Goal: Information Seeking & Learning: Check status

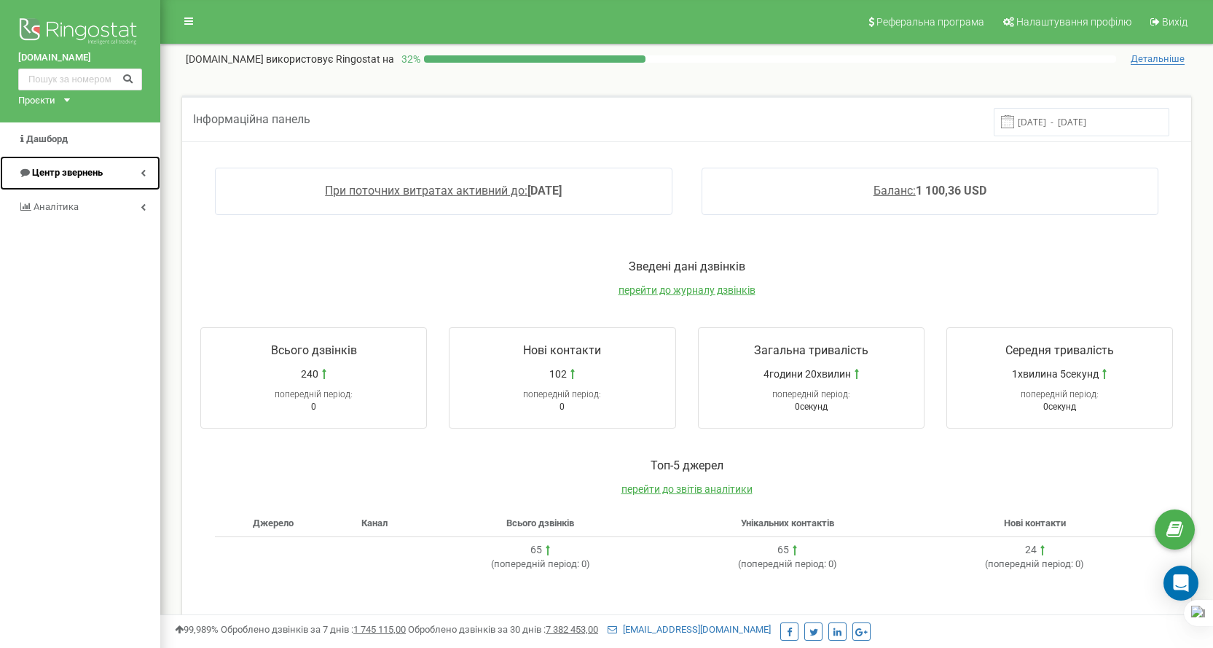
click at [78, 178] on span "Центр звернень" at bounding box center [67, 172] width 71 height 11
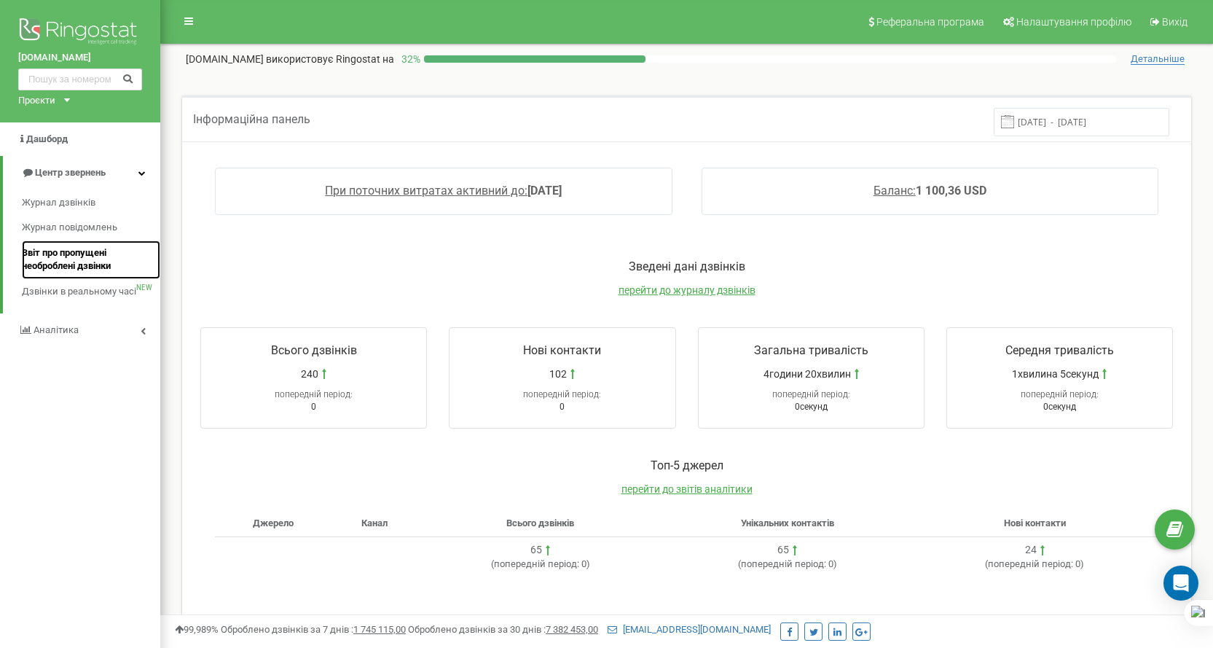
click at [94, 260] on span "Звіт про пропущені необроблені дзвінки" at bounding box center [87, 259] width 131 height 27
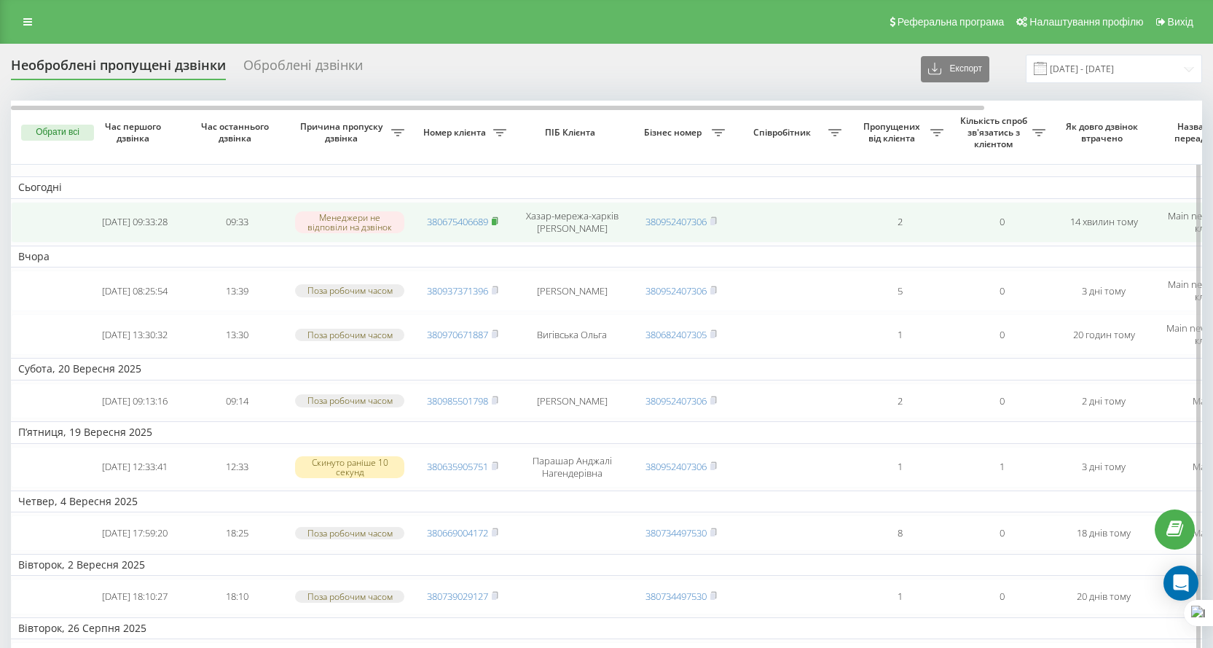
click at [493, 225] on icon at bounding box center [495, 220] width 7 height 9
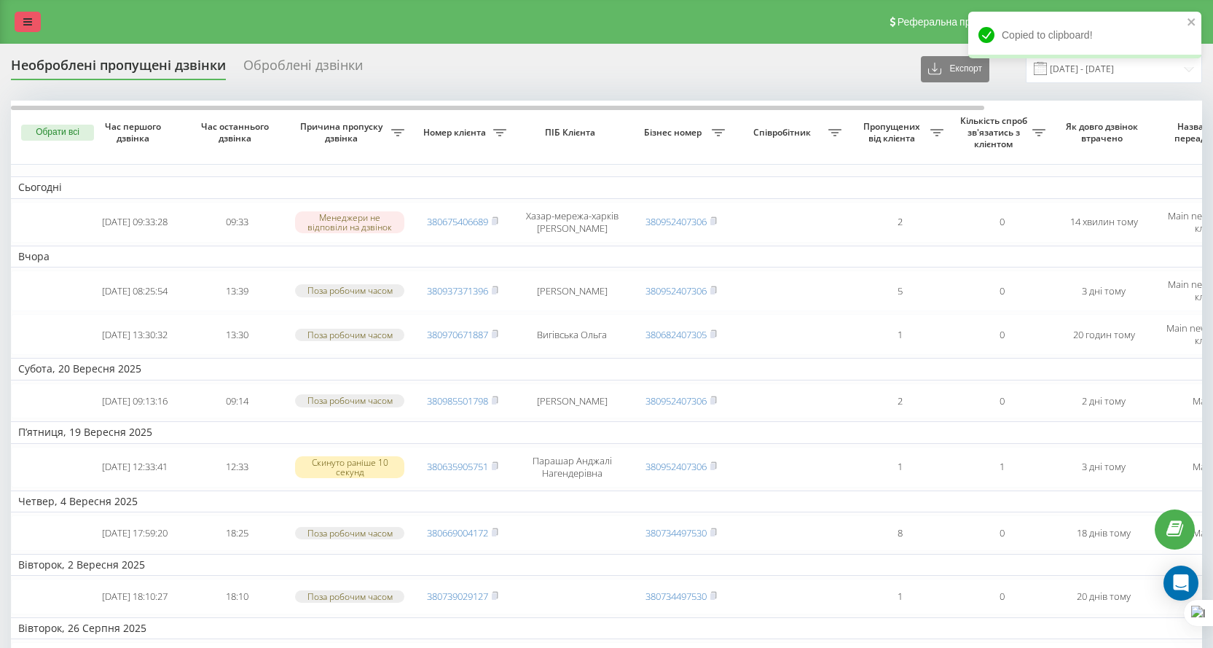
click at [31, 15] on link at bounding box center [28, 22] width 26 height 20
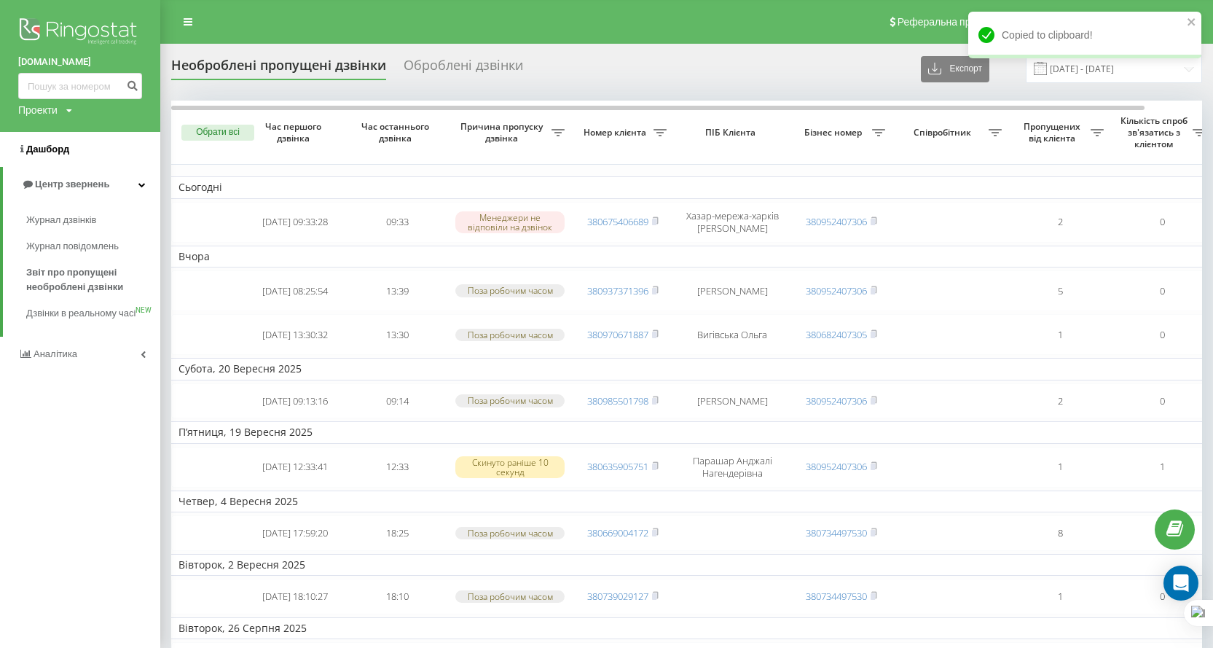
click at [41, 140] on link "Дашборд" at bounding box center [80, 149] width 160 height 35
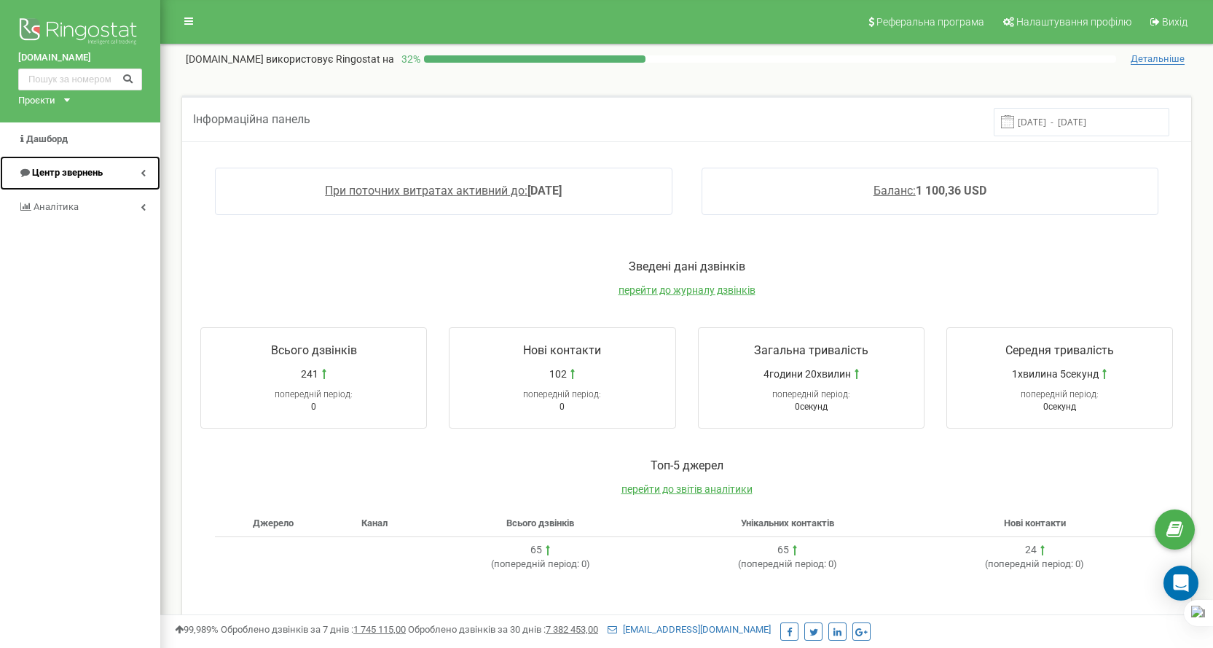
click at [85, 169] on span "Центр звернень" at bounding box center [67, 172] width 71 height 11
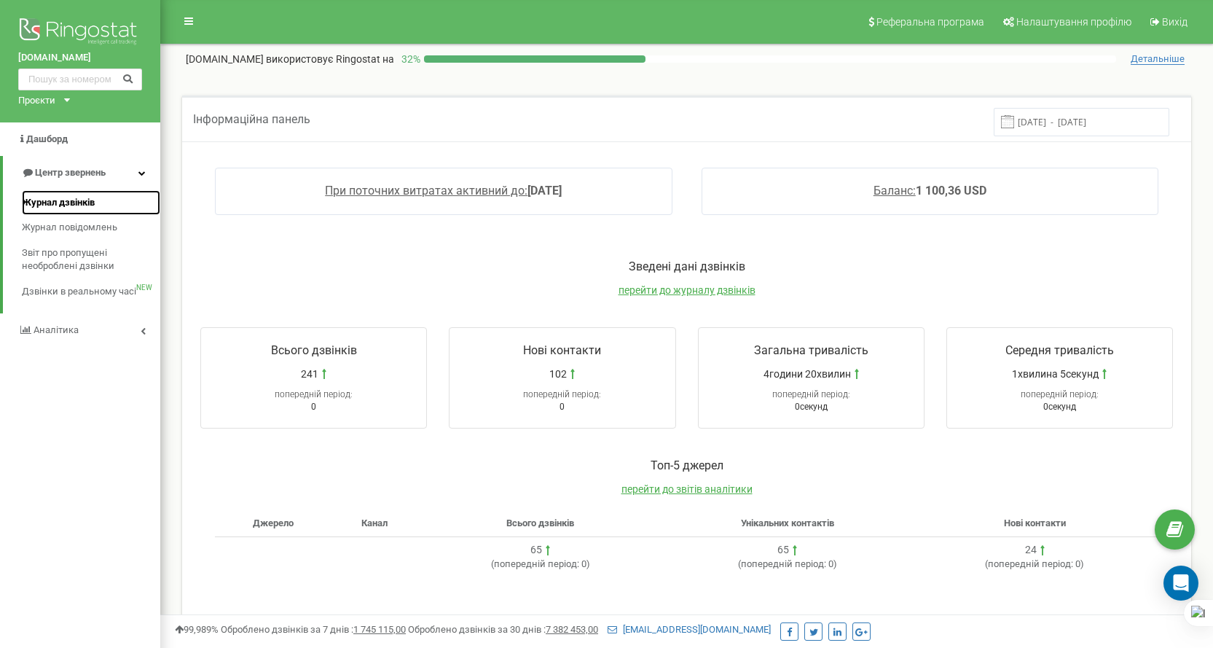
click at [79, 203] on span "Журнал дзвінків" at bounding box center [58, 203] width 73 height 14
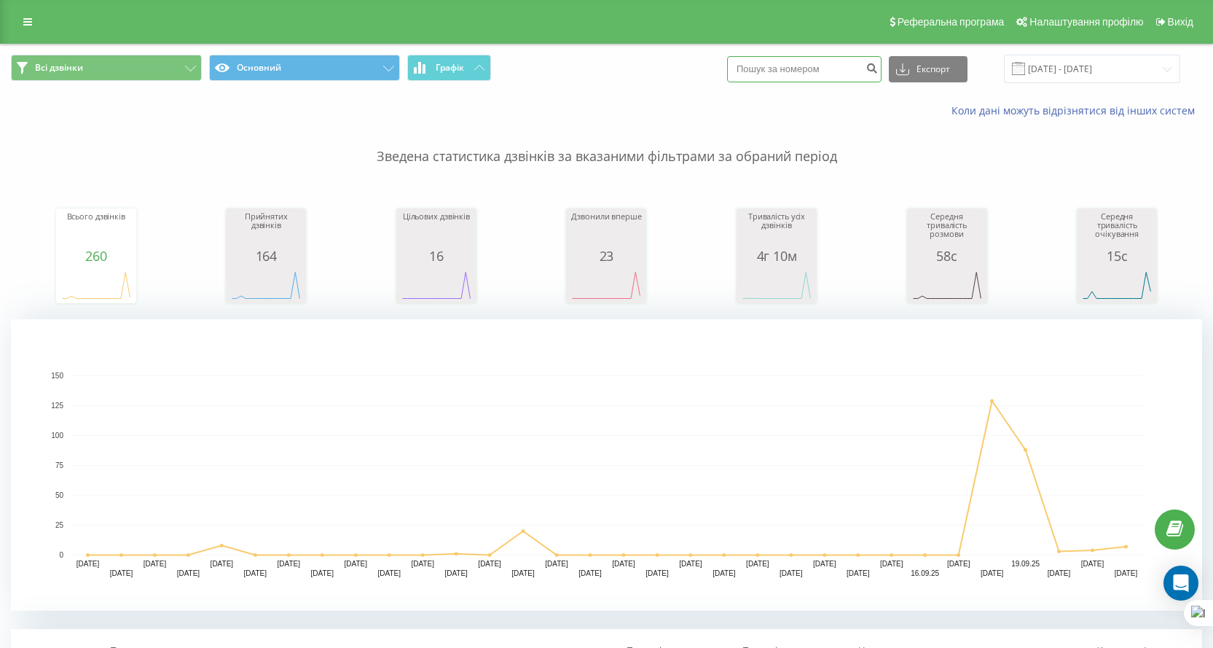
click at [812, 74] on input at bounding box center [804, 69] width 154 height 26
paste input "+380669810795"
type input "+380669810795"
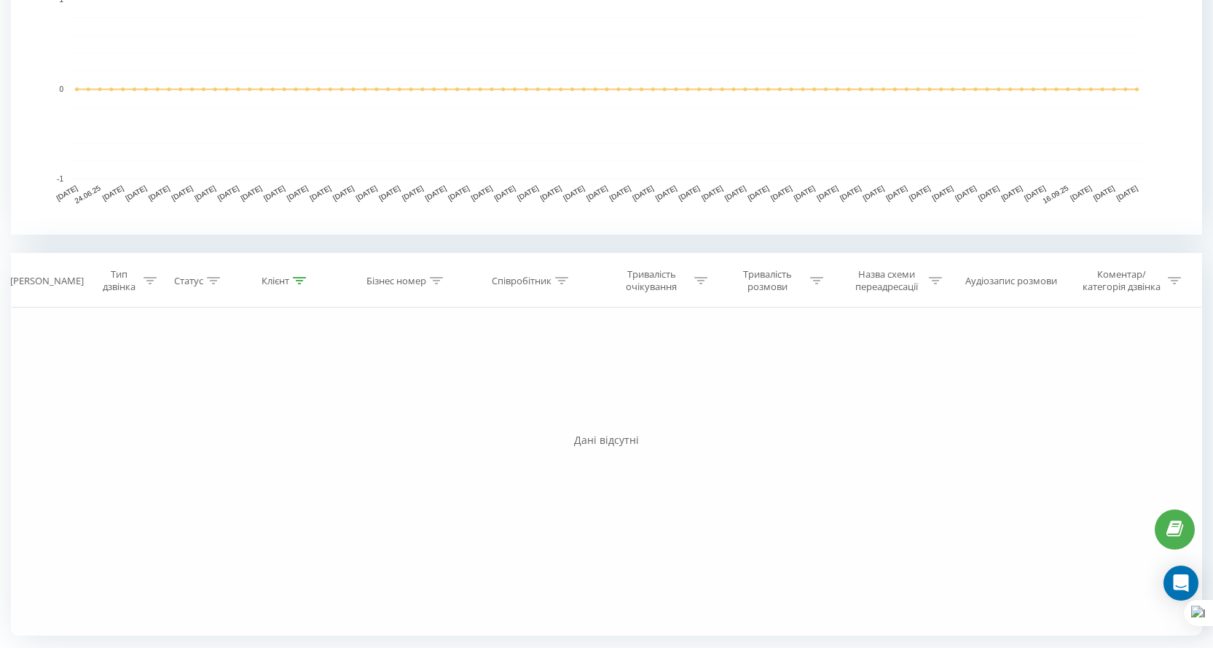
scroll to position [85, 0]
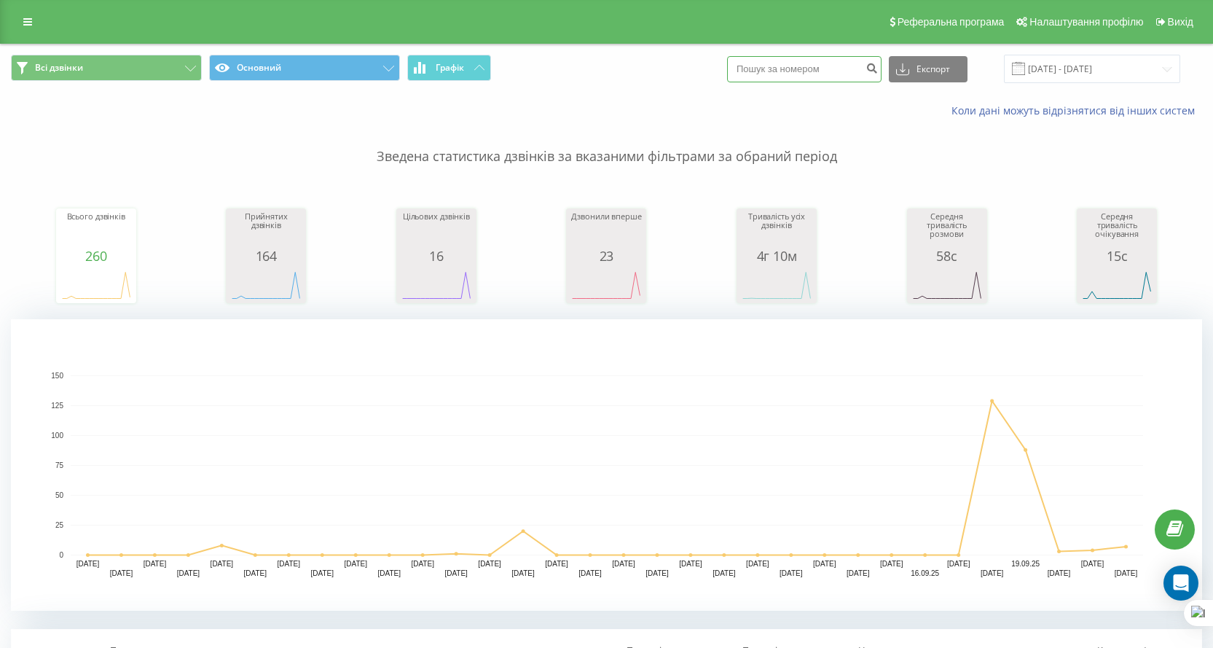
click at [844, 76] on input at bounding box center [804, 69] width 154 height 26
paste input "[PHONE_NUMBER]"
type input "+380985150040"
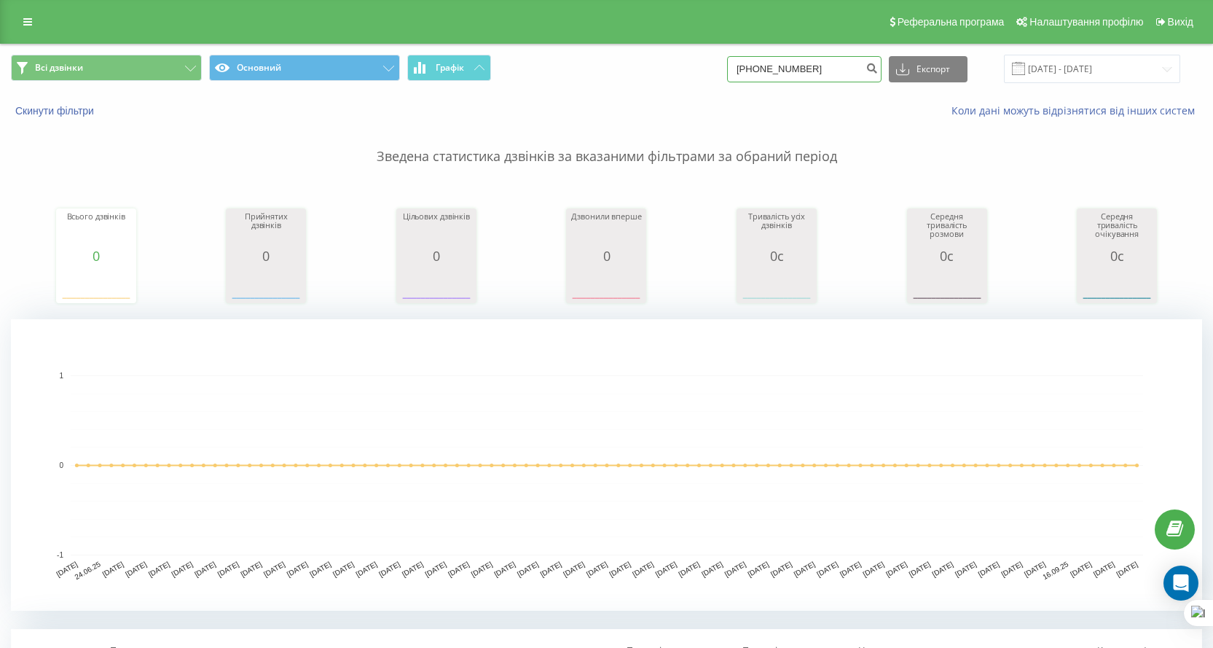
click at [769, 58] on input "[PHONE_NUMBER]" at bounding box center [804, 69] width 154 height 26
click at [761, 69] on input "+380985150040" at bounding box center [804, 69] width 154 height 26
type input "380985150040"
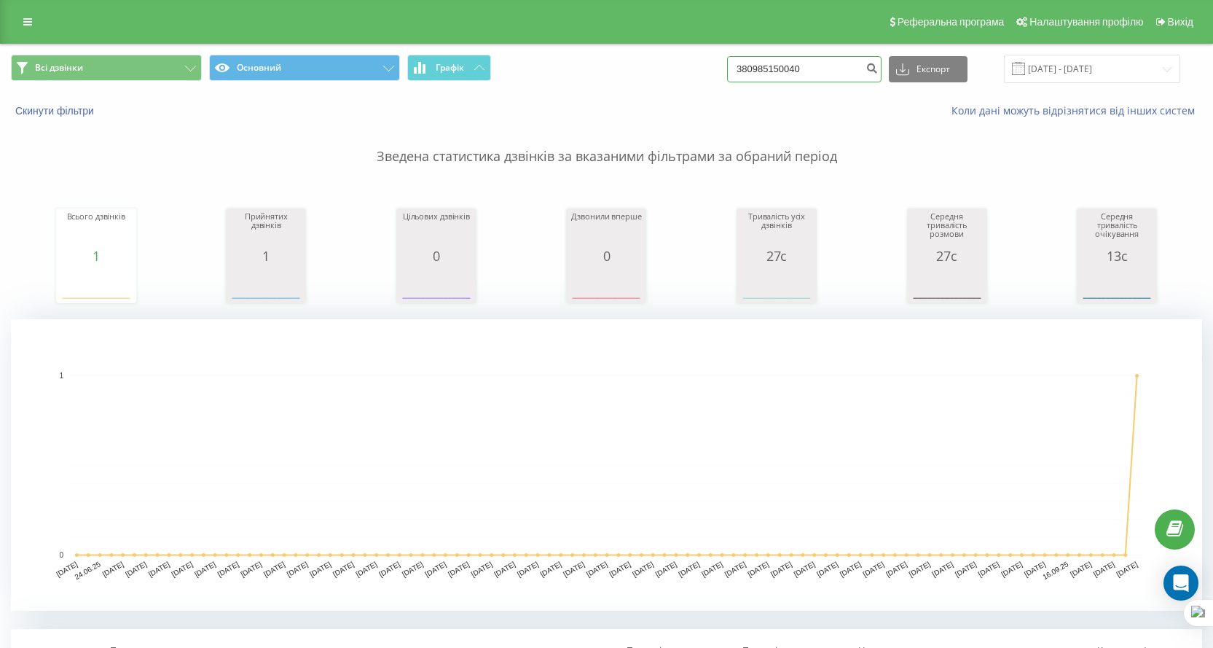
click at [814, 71] on input "380985150040" at bounding box center [804, 69] width 154 height 26
drag, startPoint x: 668, startPoint y: 77, endPoint x: 646, endPoint y: 76, distance: 21.9
click at [646, 76] on div "Всі дзвінки Основний Графік 380985150040 Експорт .csv .xls .xlsx 22.06.2025 - 2…" at bounding box center [606, 69] width 1191 height 28
paste input "+380669810795"
click at [755, 66] on input "+380669810795" at bounding box center [804, 69] width 154 height 26
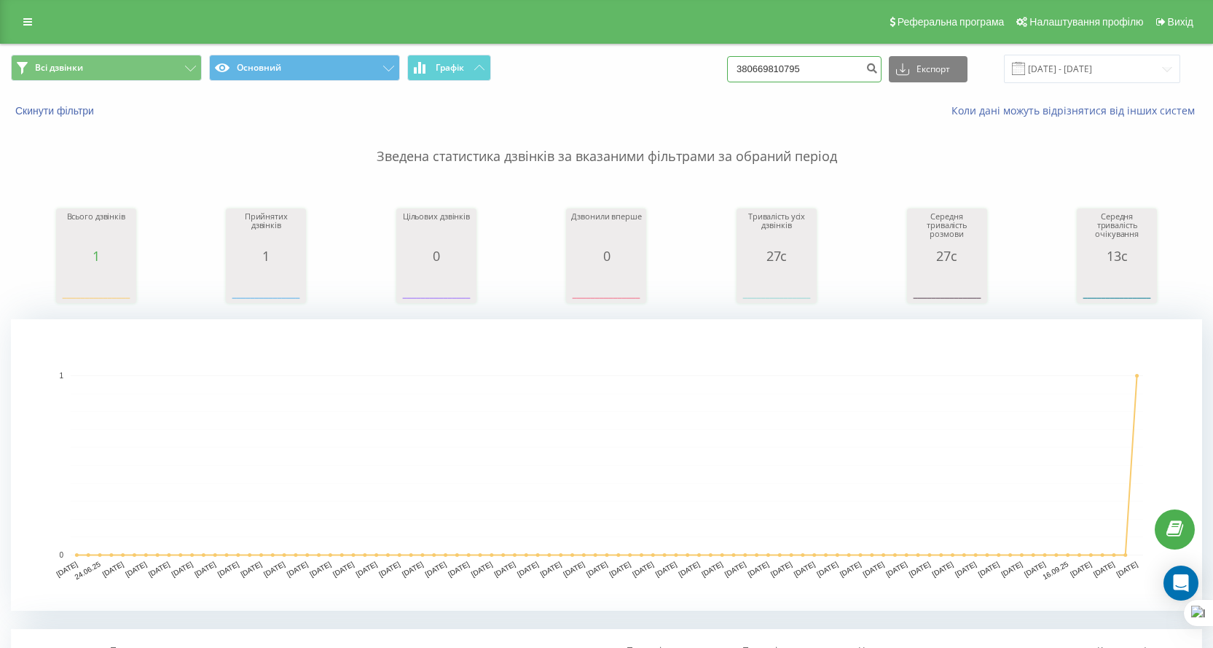
type input "380669810795"
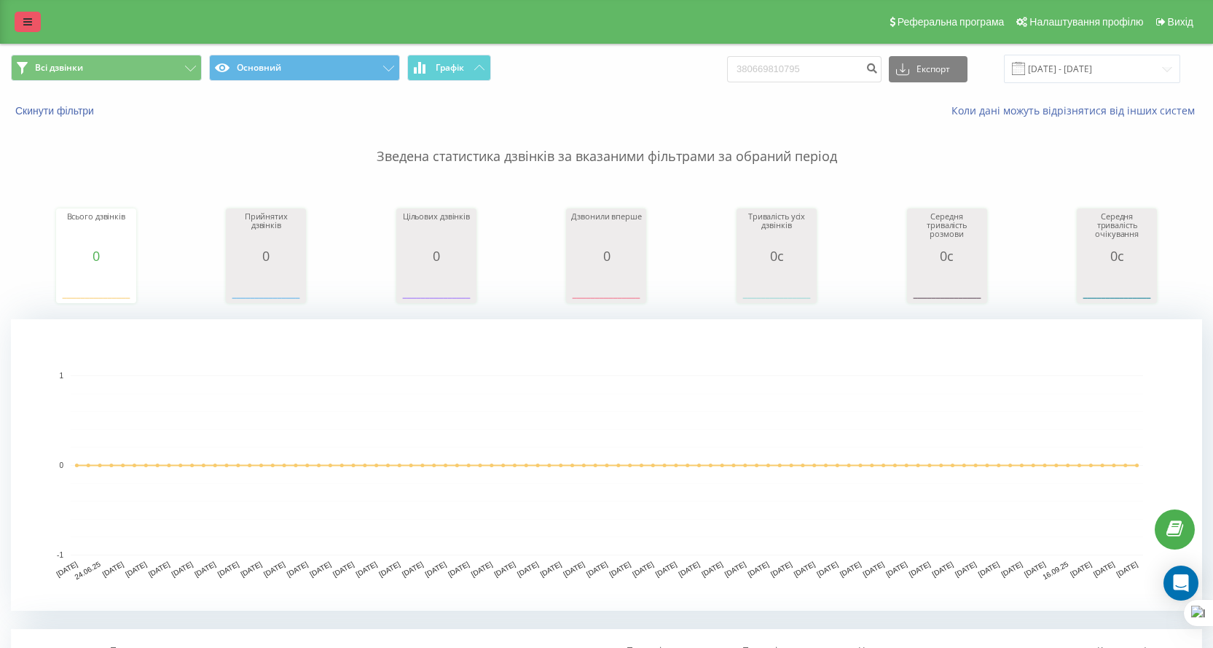
click at [24, 23] on icon at bounding box center [27, 22] width 9 height 10
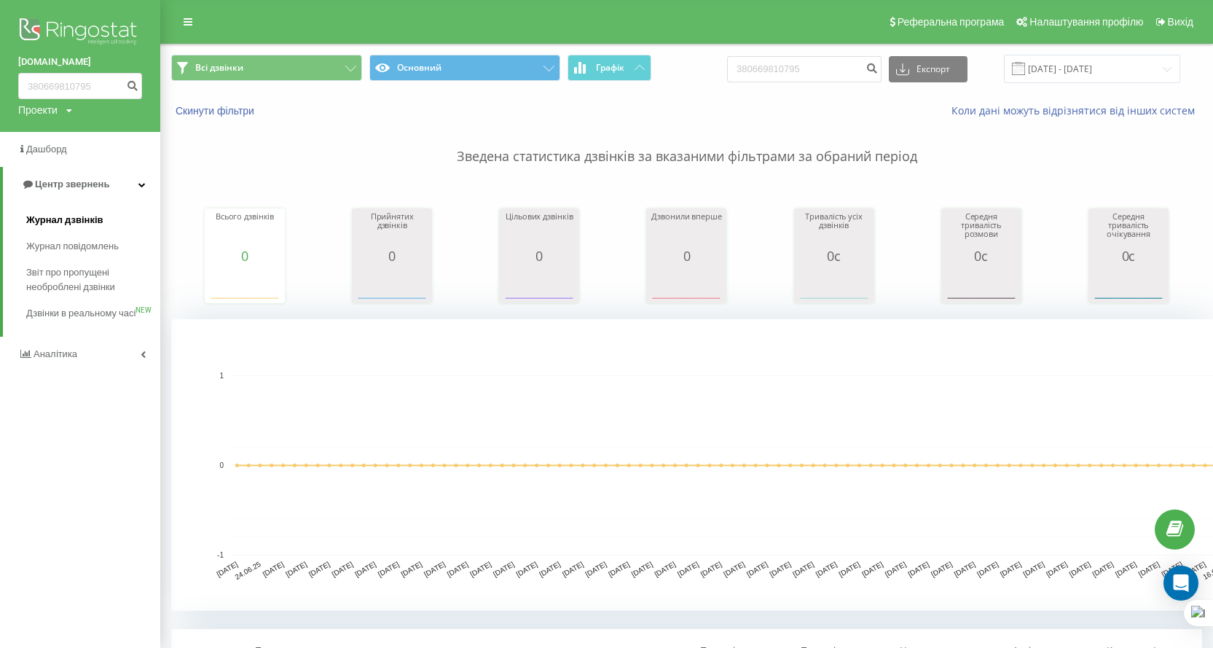
click at [89, 227] on span "Журнал дзвінків" at bounding box center [64, 220] width 77 height 15
click at [37, 213] on link "Журнал дзвінків" at bounding box center [93, 220] width 134 height 26
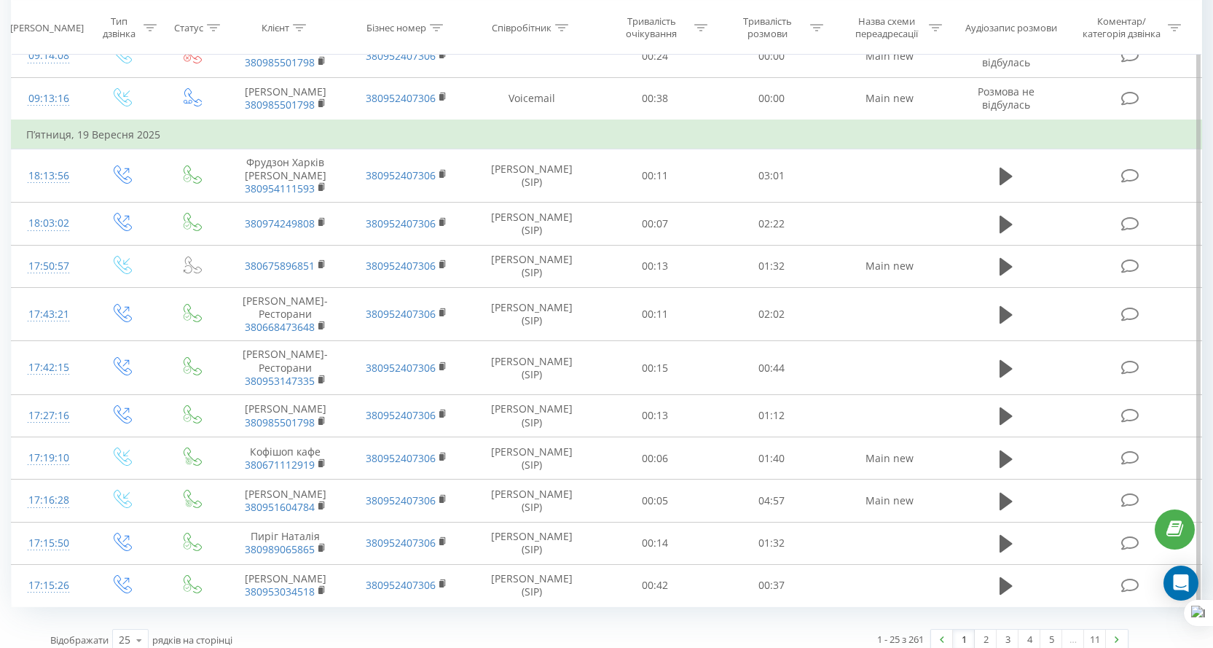
scroll to position [1492, 0]
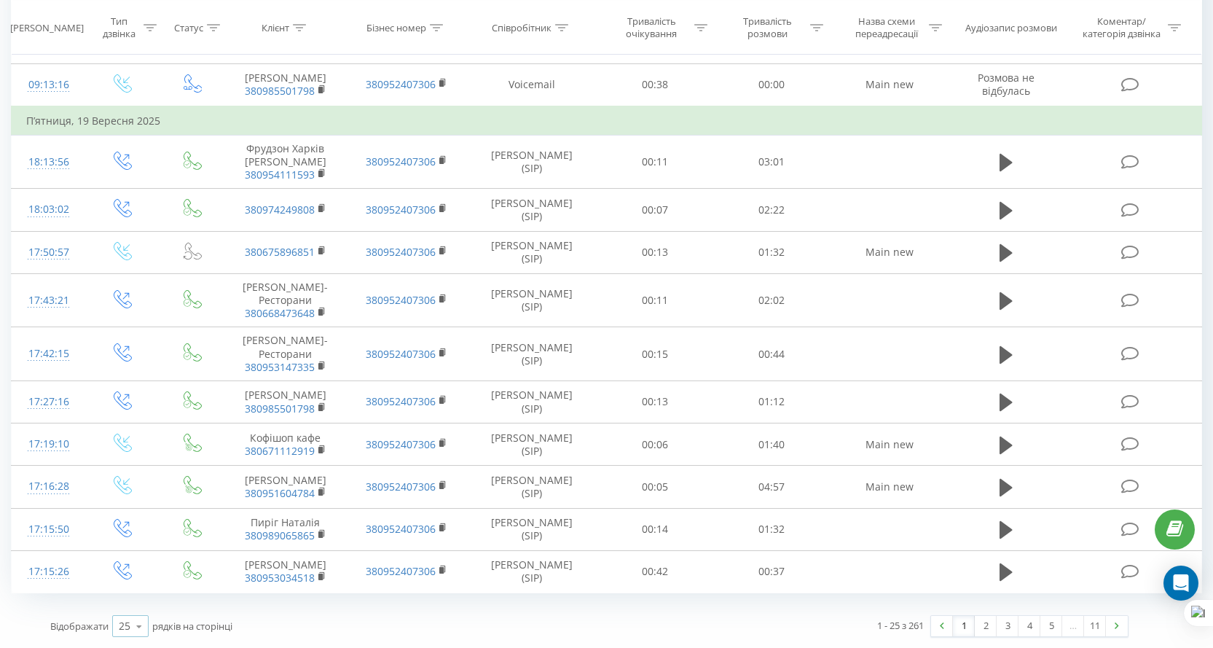
click at [123, 629] on div "25" at bounding box center [125, 626] width 12 height 15
click at [130, 586] on span "50" at bounding box center [125, 584] width 12 height 14
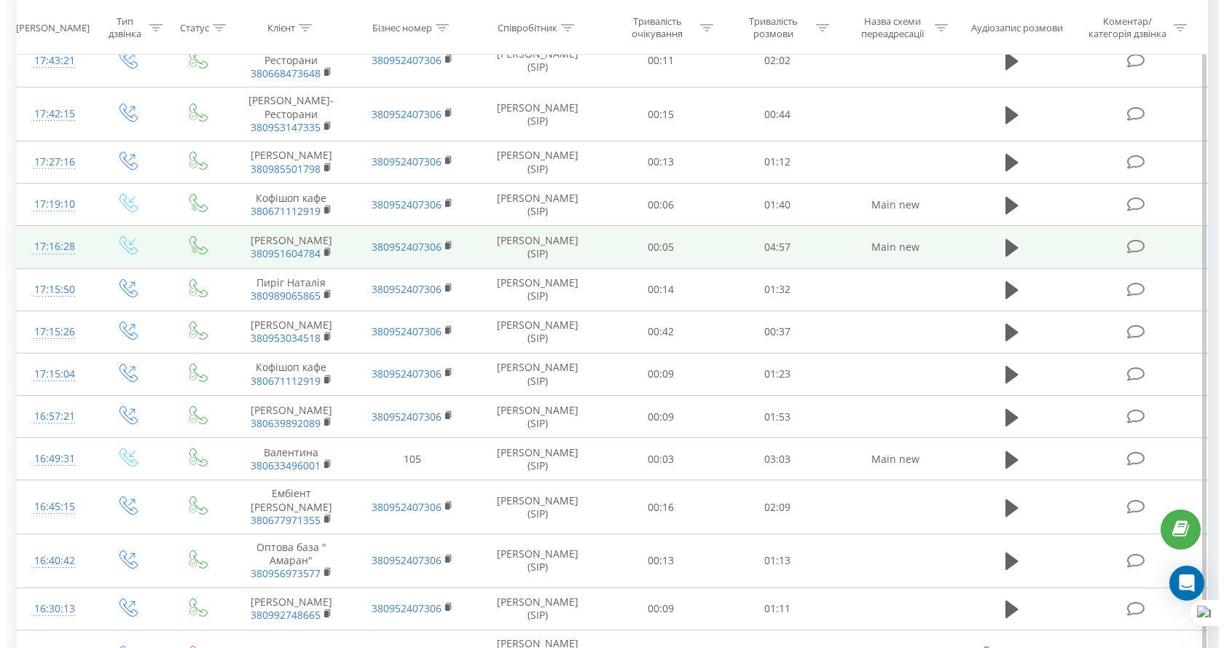
scroll to position [1856, 0]
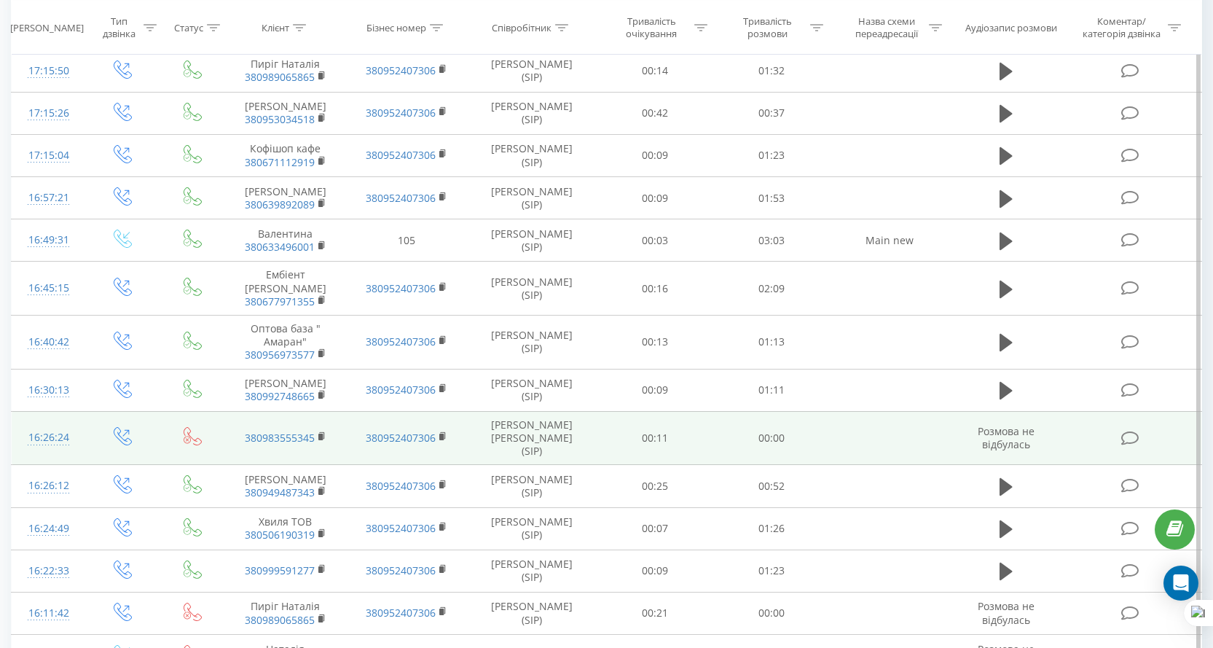
click at [1130, 446] on icon at bounding box center [1130, 438] width 18 height 15
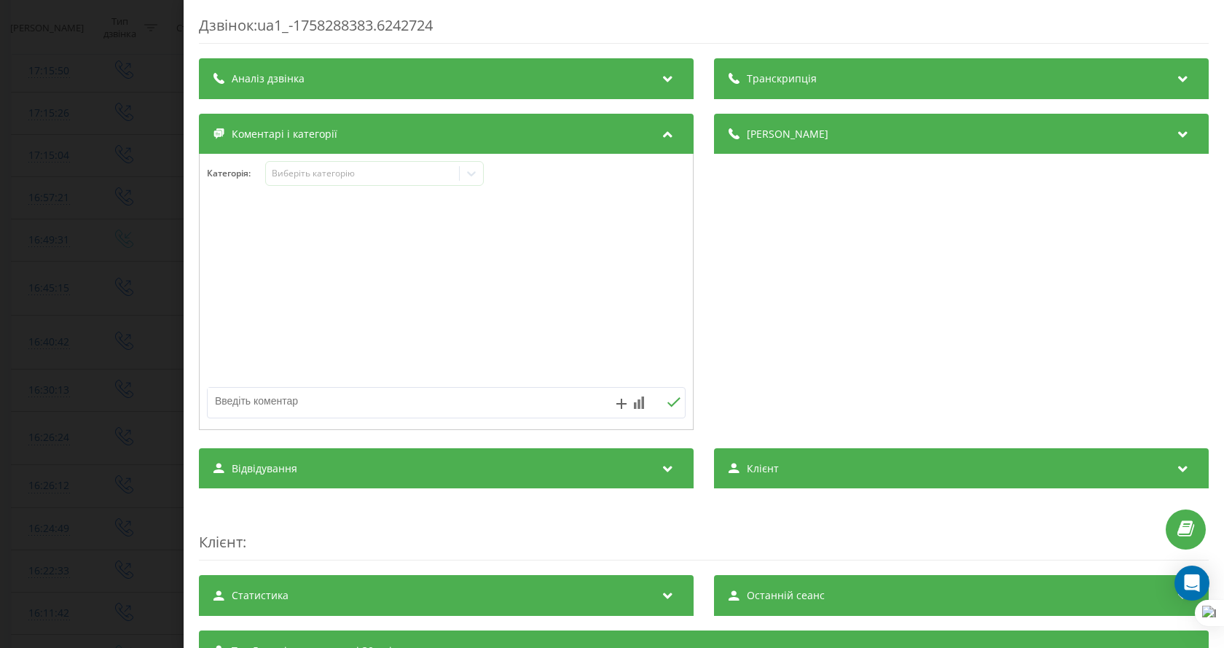
click at [76, 123] on div "Дзвінок : ua1_-1758288383.6242724 Транскрипція Для AI-аналізу майбутніх дзвінкі…" at bounding box center [612, 324] width 1224 height 648
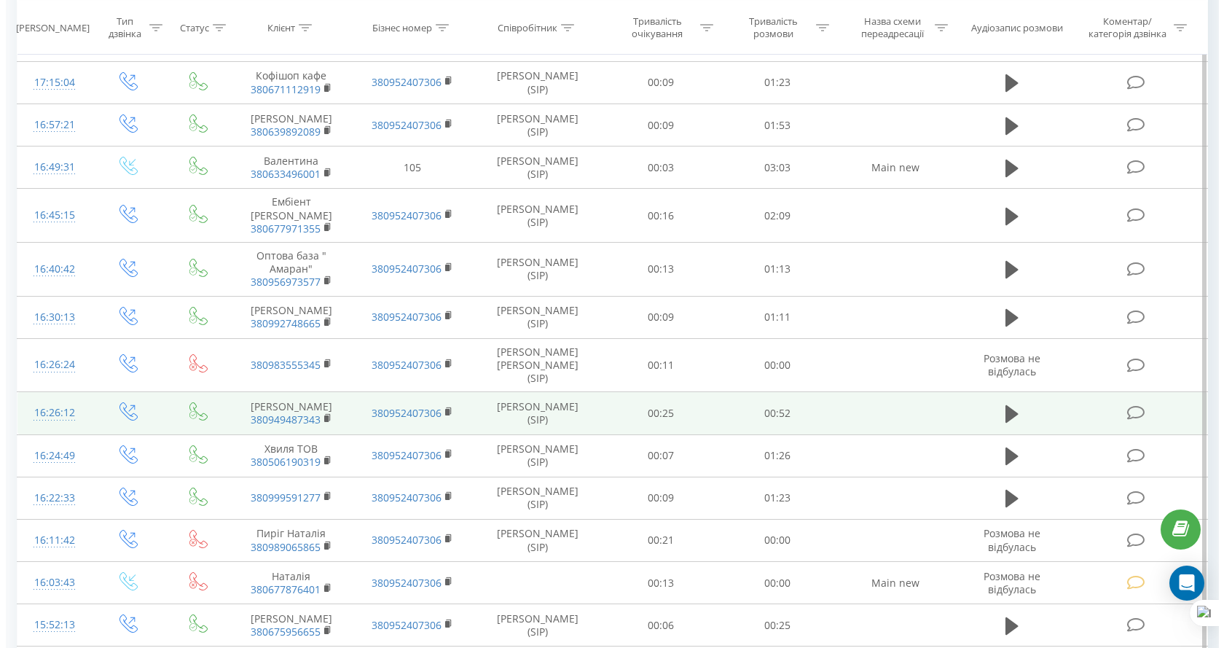
scroll to position [2002, 0]
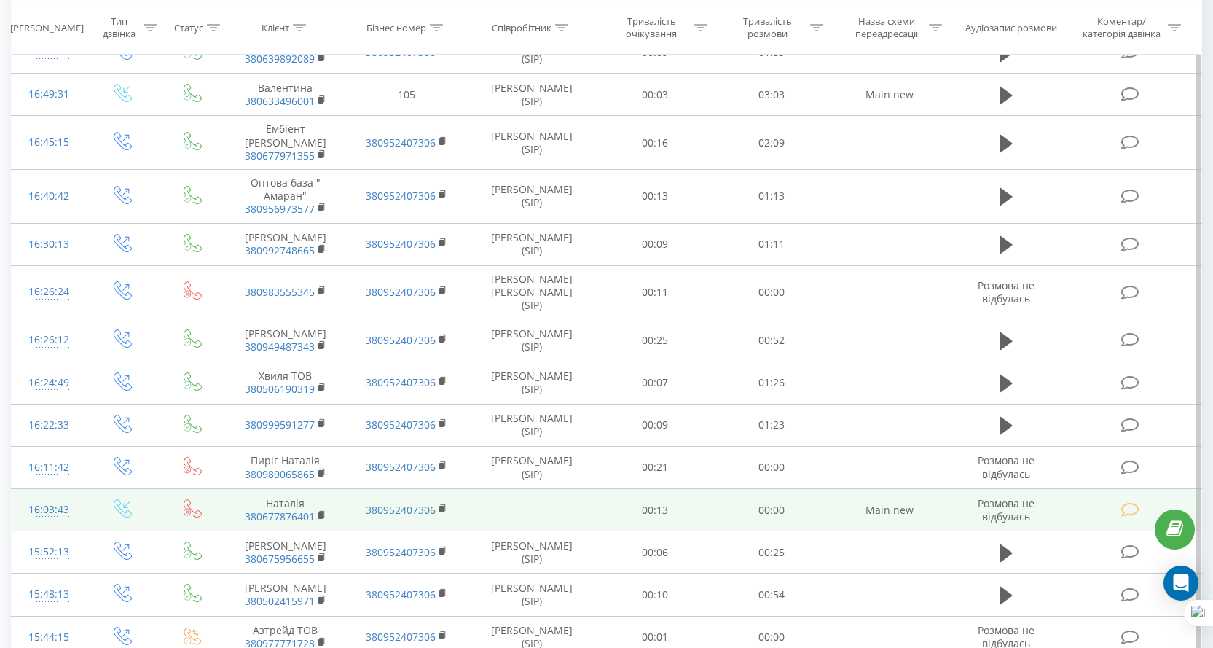
click at [1128, 517] on icon at bounding box center [1130, 509] width 18 height 15
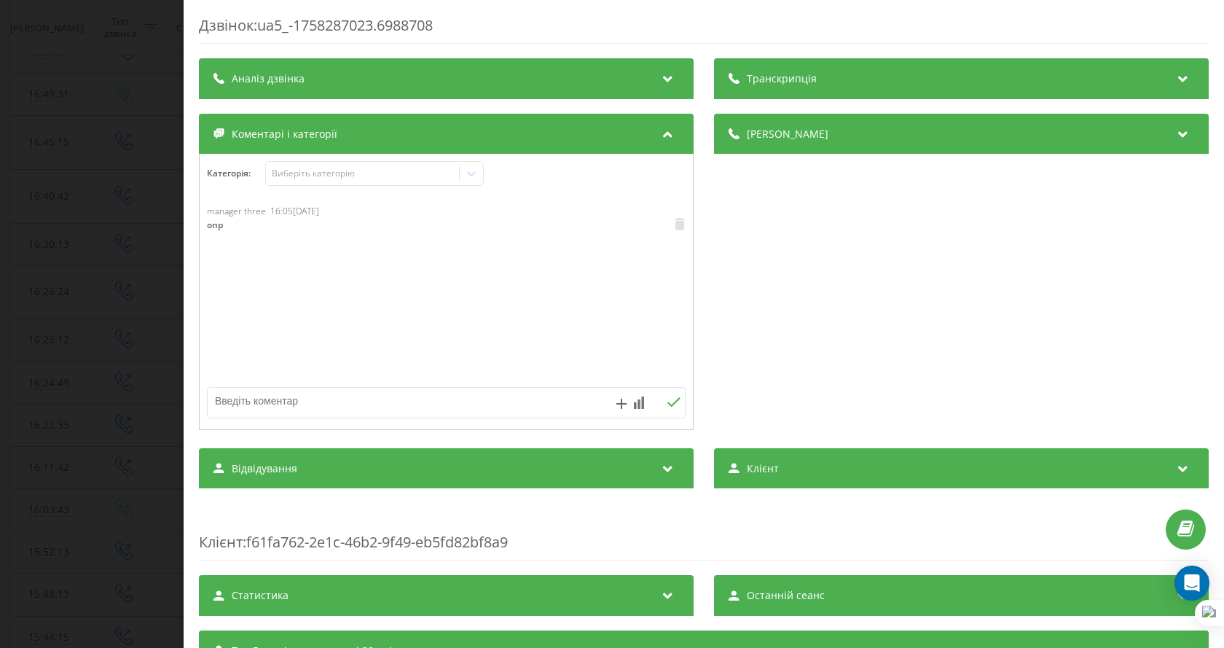
click at [127, 153] on div "Дзвінок : ua5_-1758287023.6988708 Транскрипція Для AI-аналізу майбутніх дзвінкі…" at bounding box center [612, 324] width 1224 height 648
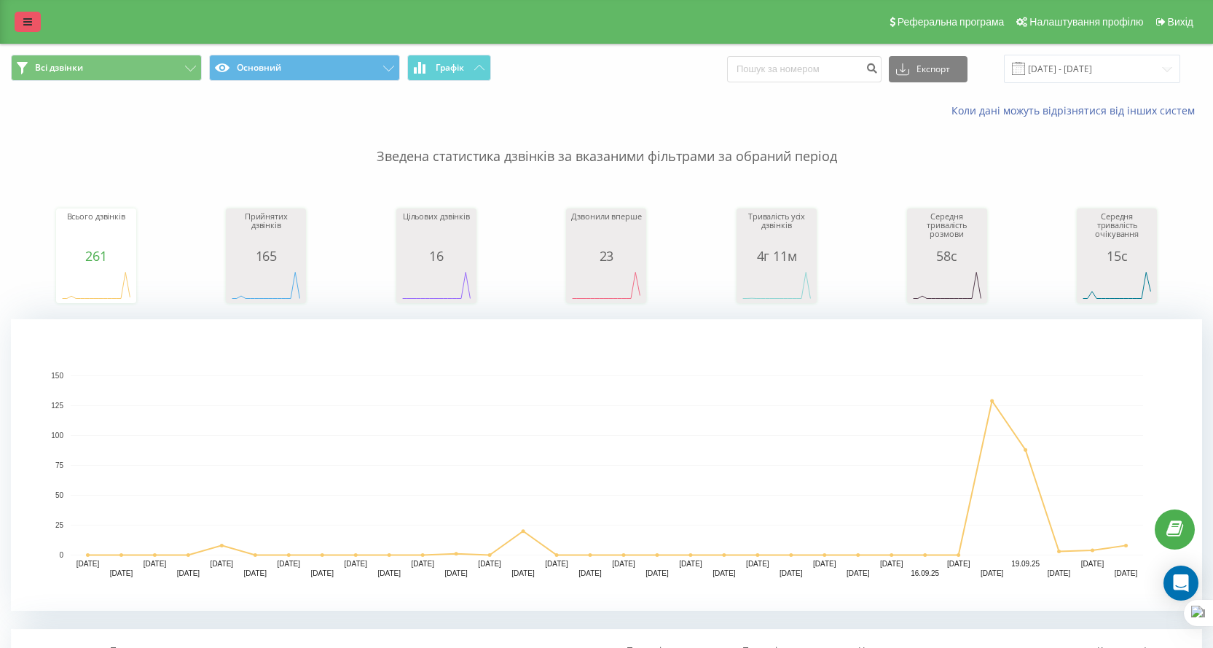
click at [31, 27] on link at bounding box center [28, 22] width 26 height 20
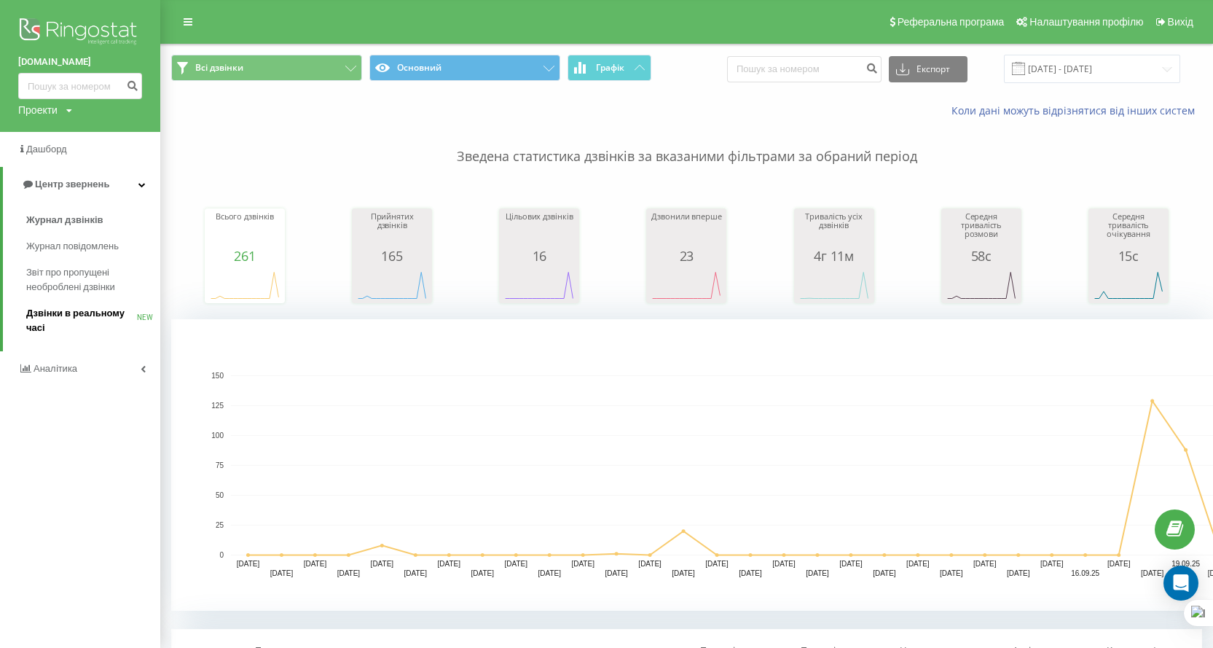
click at [64, 320] on span "Дзвінки в реальному часі" at bounding box center [81, 320] width 111 height 29
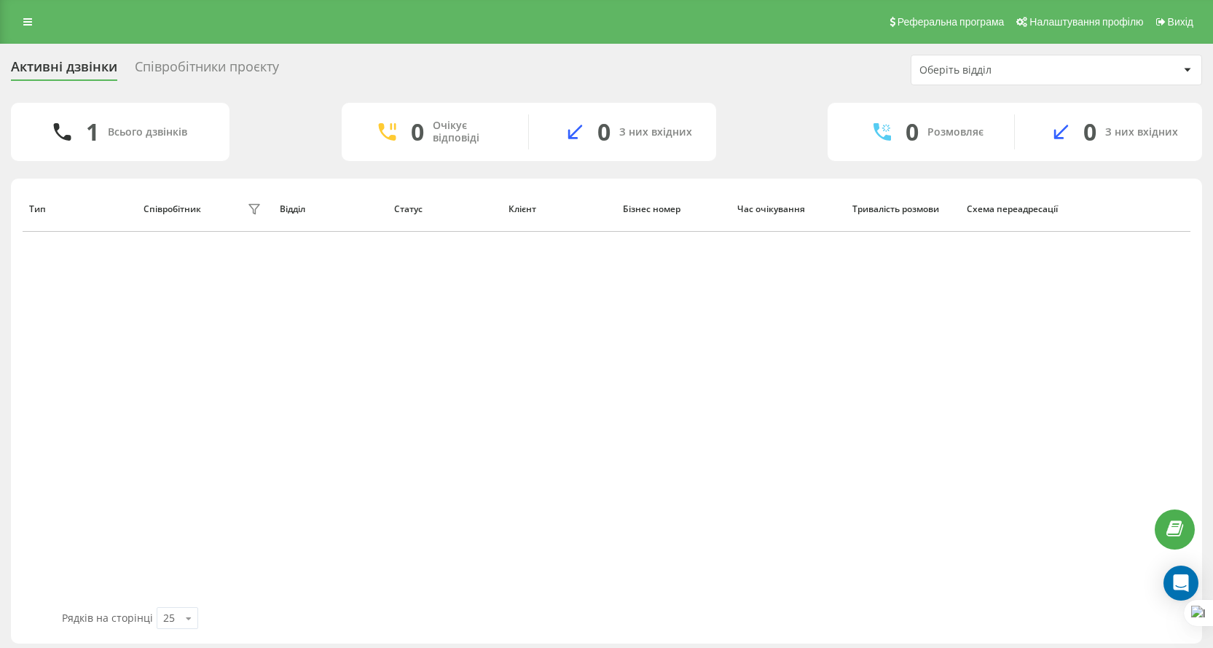
click at [1107, 69] on div "Оберіть відділ" at bounding box center [1048, 70] width 259 height 12
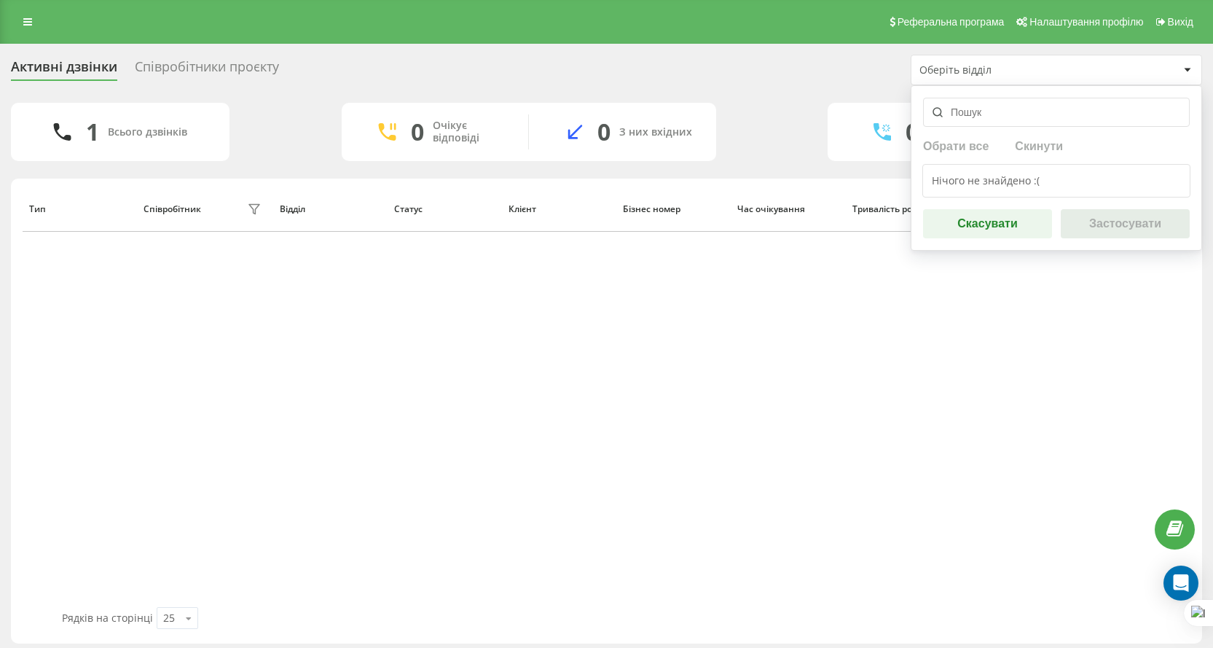
click at [1107, 69] on div "Оберіть відділ" at bounding box center [1048, 70] width 259 height 12
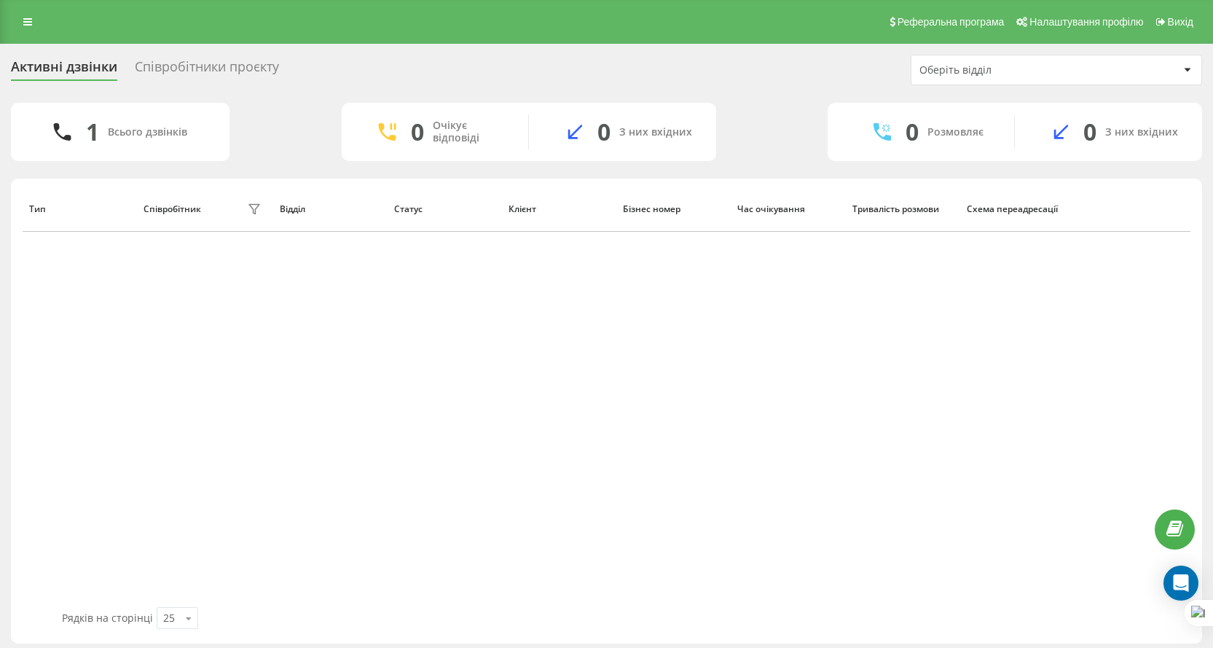
click at [265, 301] on div "Тип Співробітник фільтру Відділ Статус Клієнт Бізнес номер Час очікування Трива…" at bounding box center [607, 396] width 1168 height 421
click at [172, 59] on div "Співробітники проєкту" at bounding box center [207, 70] width 144 height 23
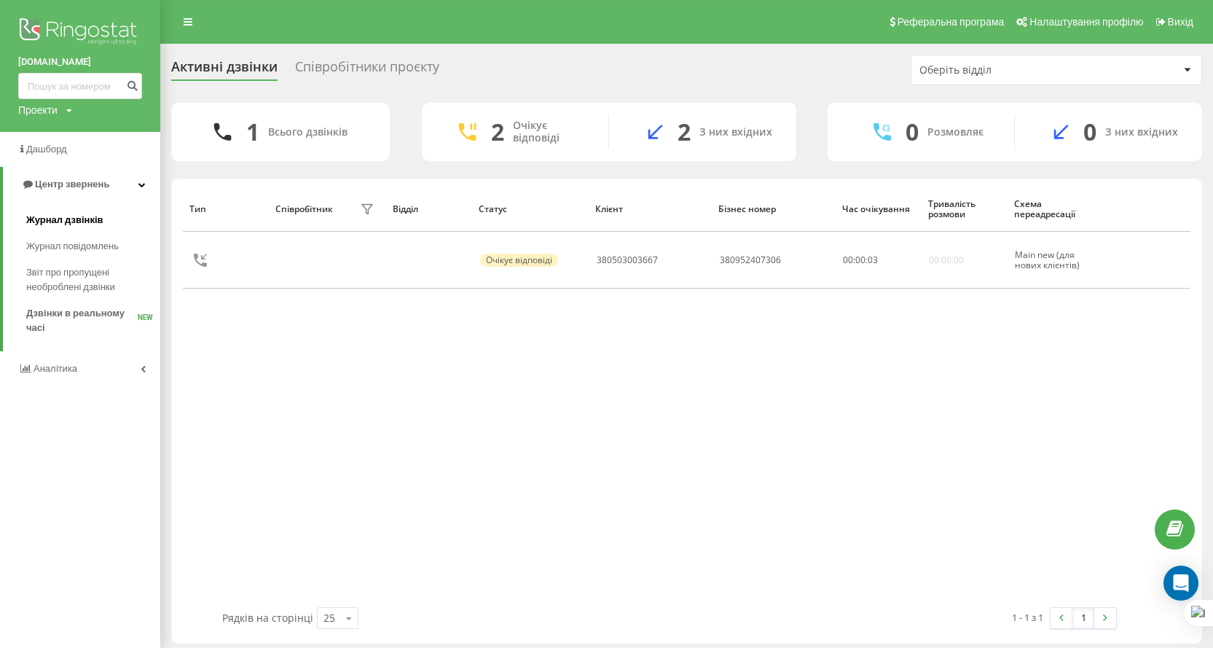
click at [68, 221] on span "Журнал дзвінків" at bounding box center [64, 220] width 77 height 15
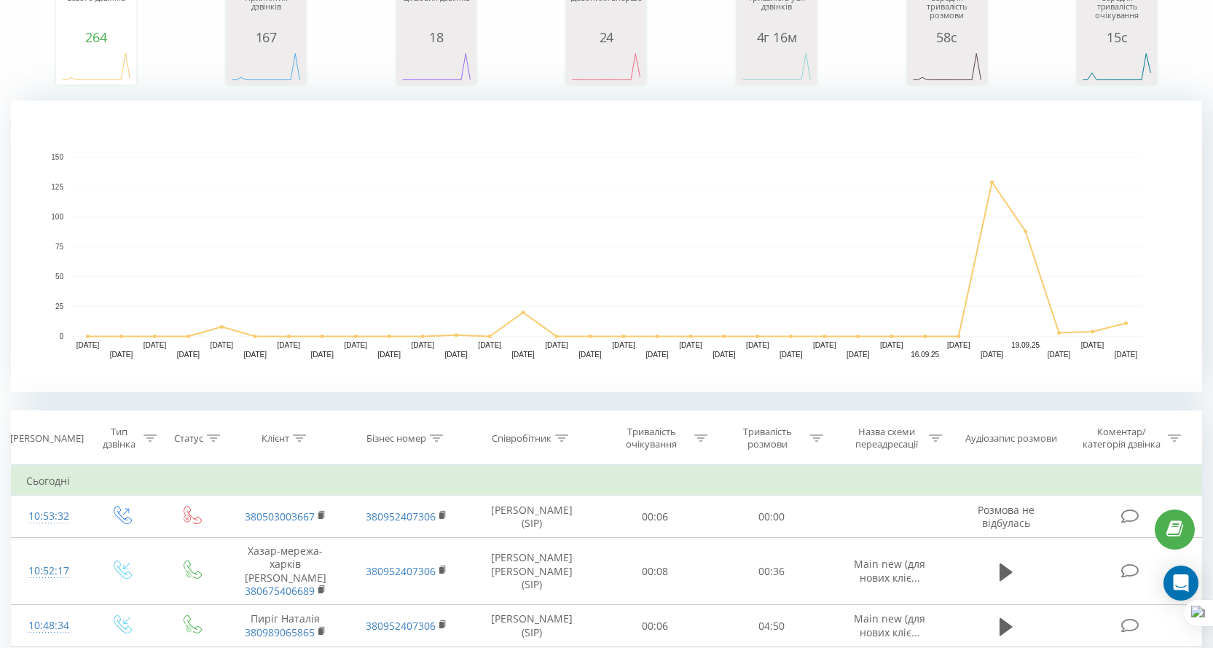
scroll to position [73, 0]
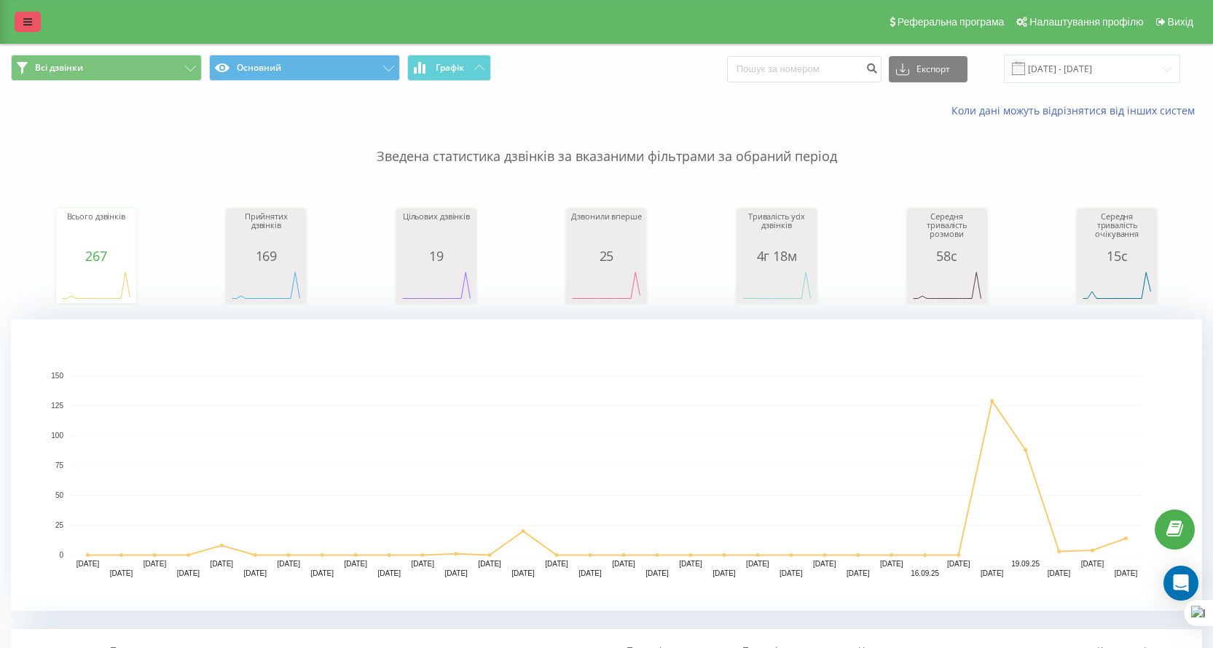
click at [29, 24] on icon at bounding box center [27, 22] width 9 height 10
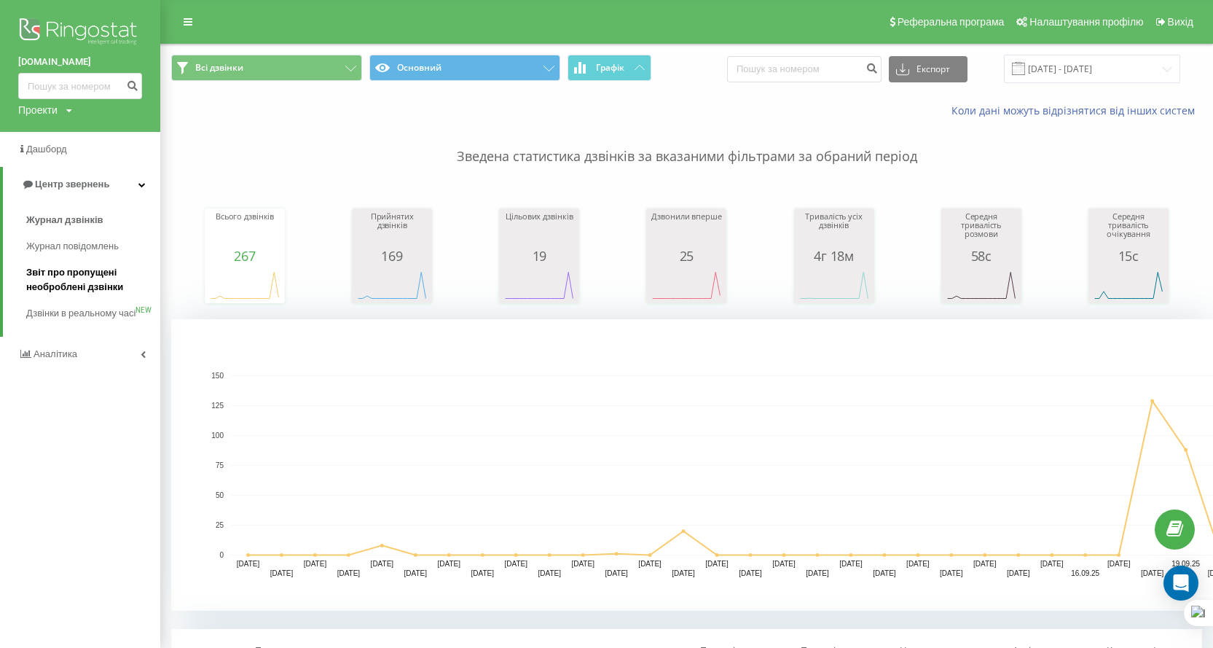
click at [85, 270] on span "Звіт про пропущені необроблені дзвінки" at bounding box center [89, 279] width 127 height 29
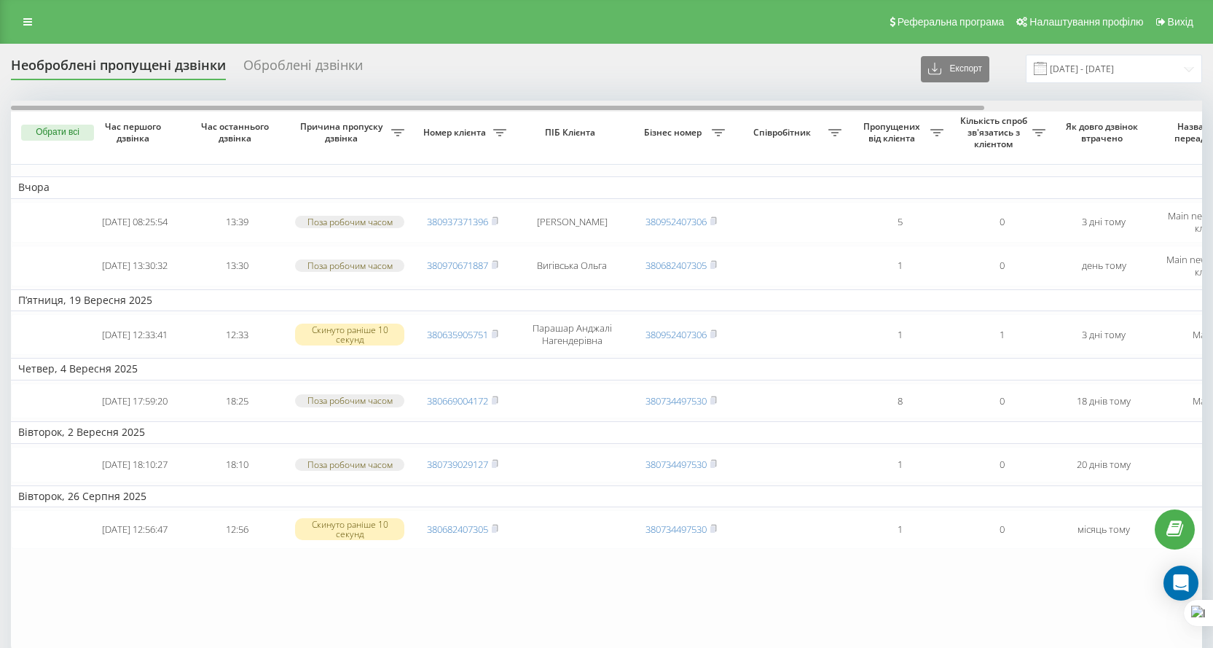
scroll to position [0, 266]
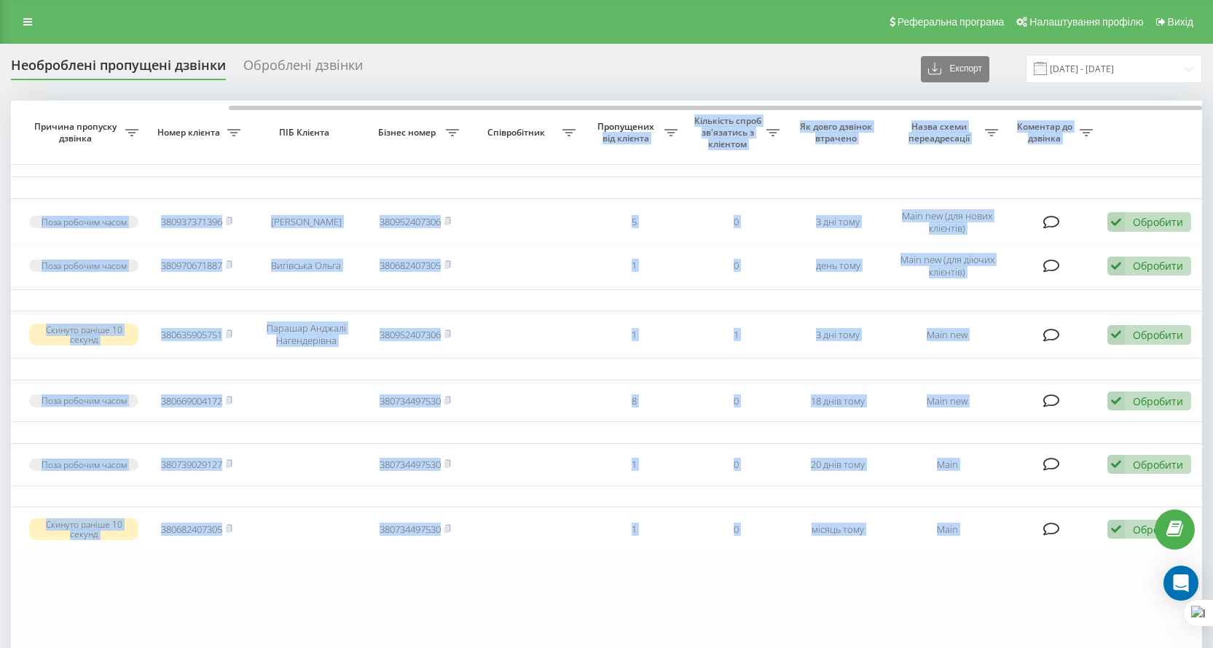
drag, startPoint x: 503, startPoint y: 104, endPoint x: 674, endPoint y: 117, distance: 170.9
click at [674, 117] on div "Обрати всі Час першого дзвінка Час останнього дзвінка Причина пропуску дзвінка …" at bounding box center [606, 377] width 1191 height 552
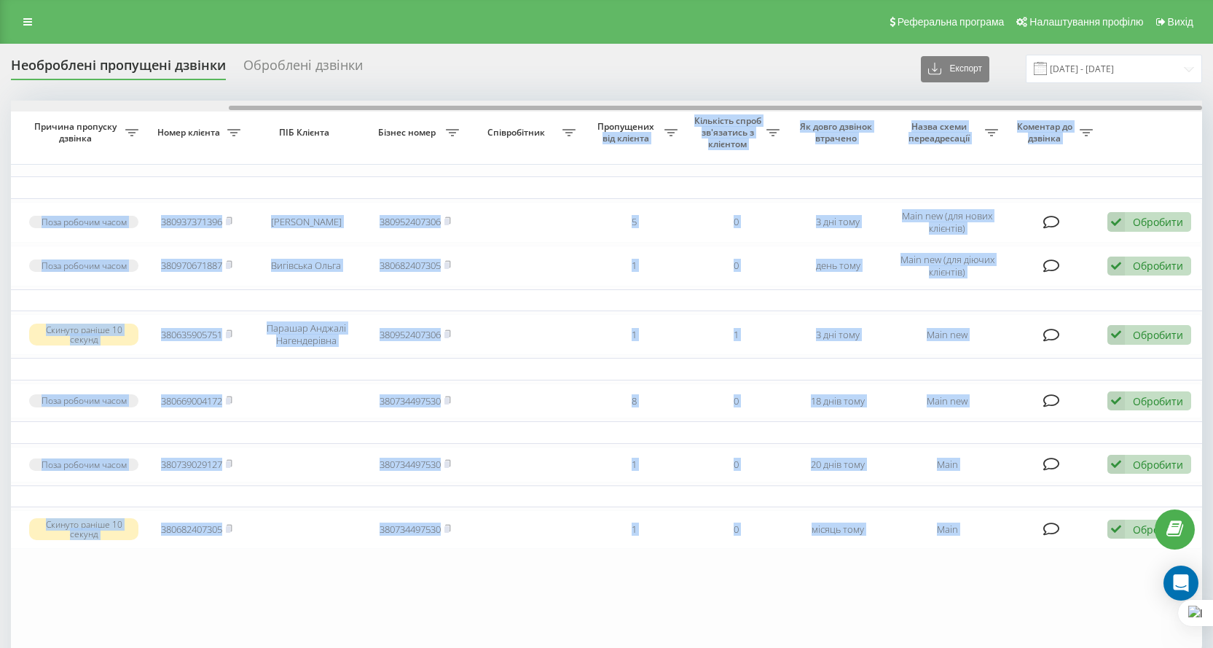
click at [641, 106] on div at bounding box center [715, 108] width 973 height 4
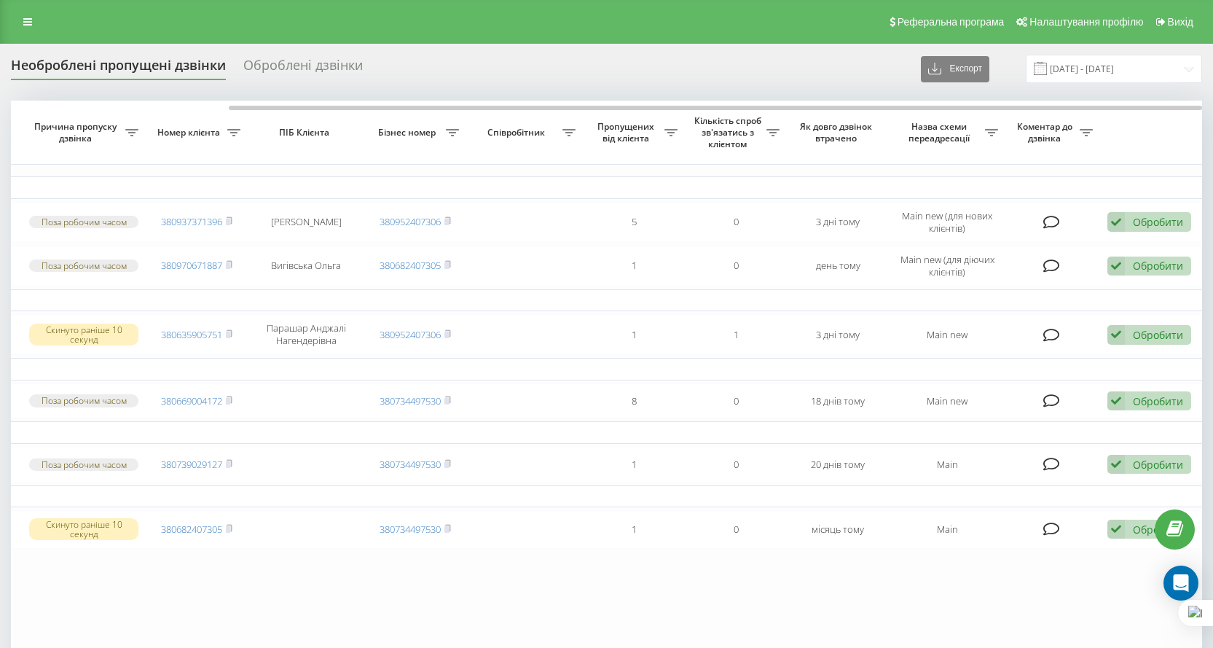
click at [712, 83] on div "Необроблені пропущені дзвінки Оброблені дзвінки Експорт .csv .xlsx 22.08.2025 -…" at bounding box center [606, 69] width 1191 height 28
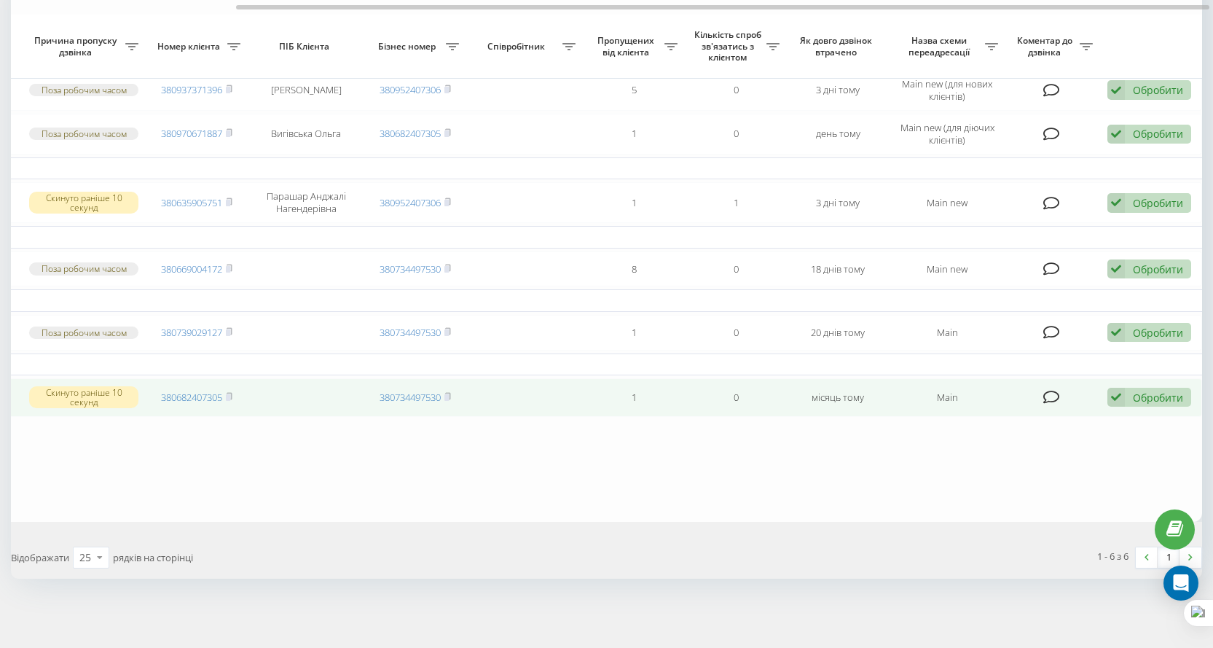
scroll to position [0, 0]
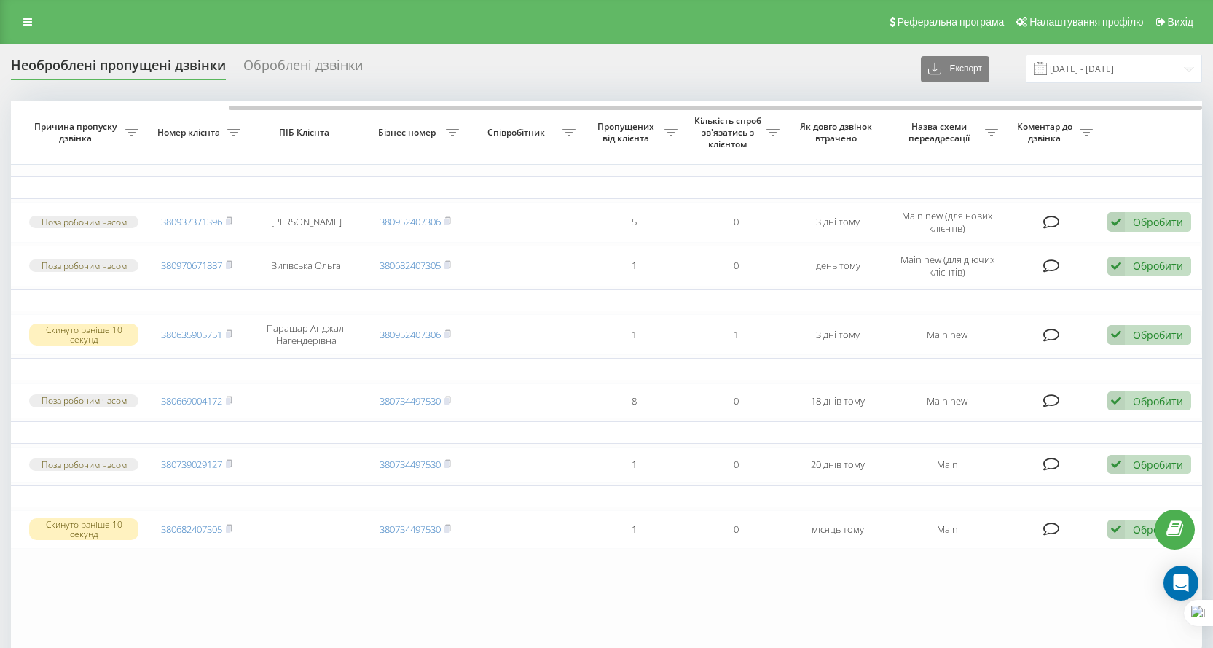
click at [281, 62] on div "Оброблені дзвінки" at bounding box center [302, 69] width 119 height 23
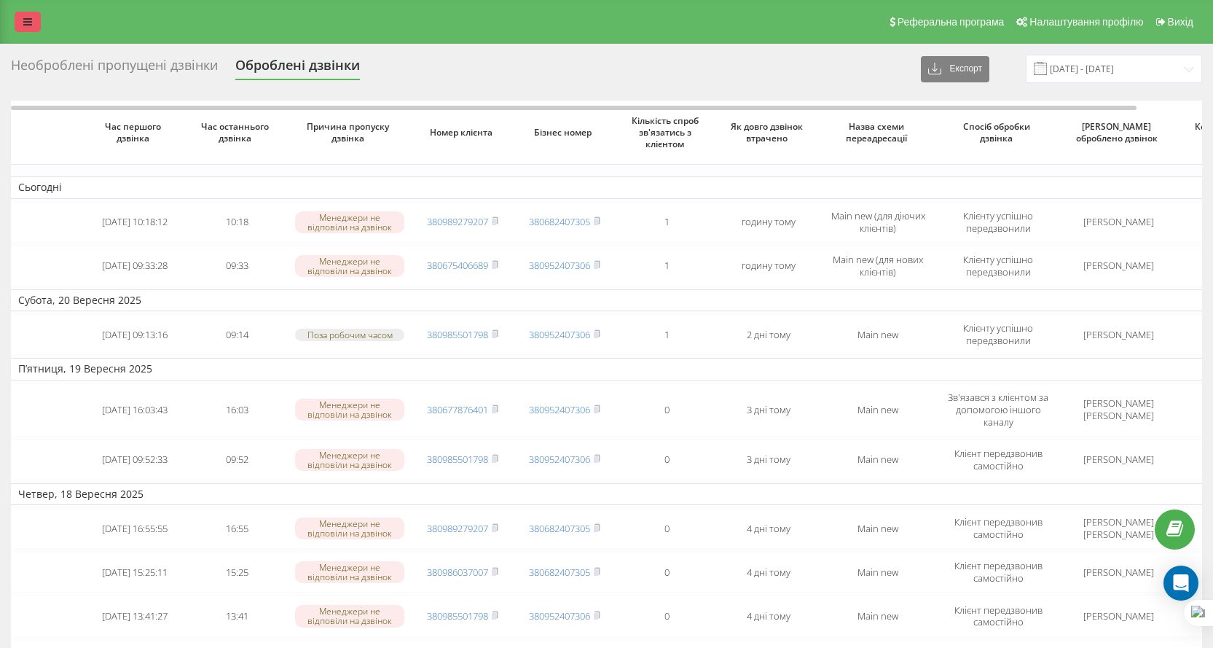
click at [35, 21] on link at bounding box center [28, 22] width 26 height 20
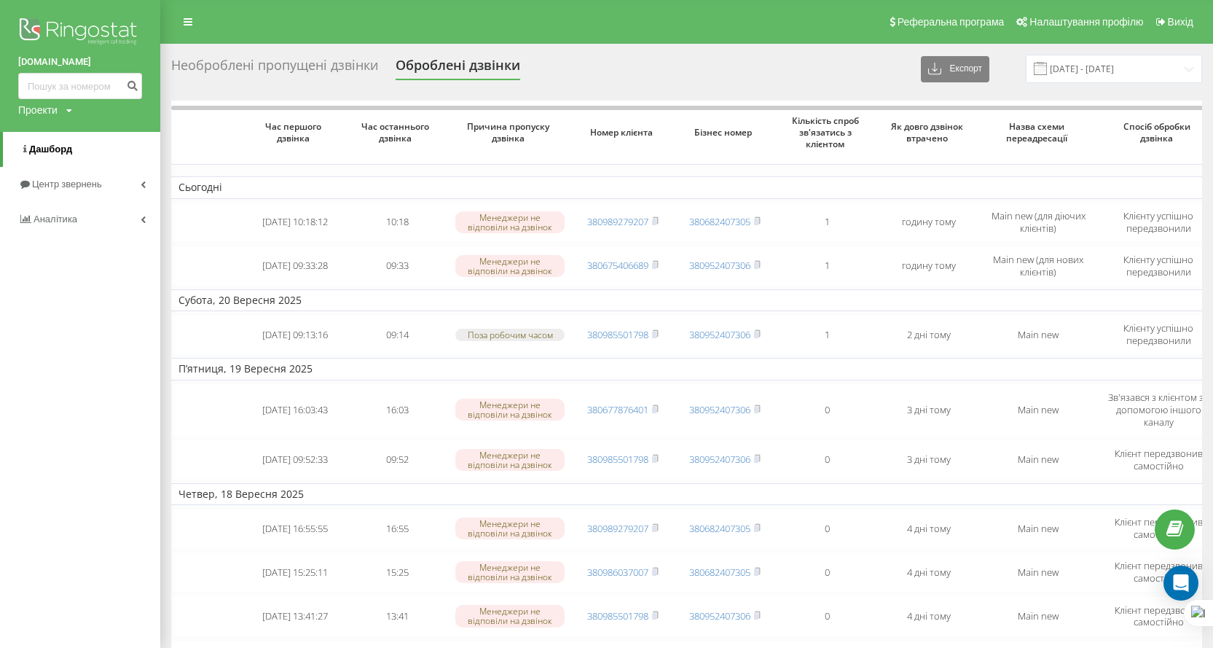
click at [63, 149] on span "Дашборд" at bounding box center [50, 149] width 43 height 11
click at [68, 189] on span "Центр звернень" at bounding box center [69, 183] width 74 height 11
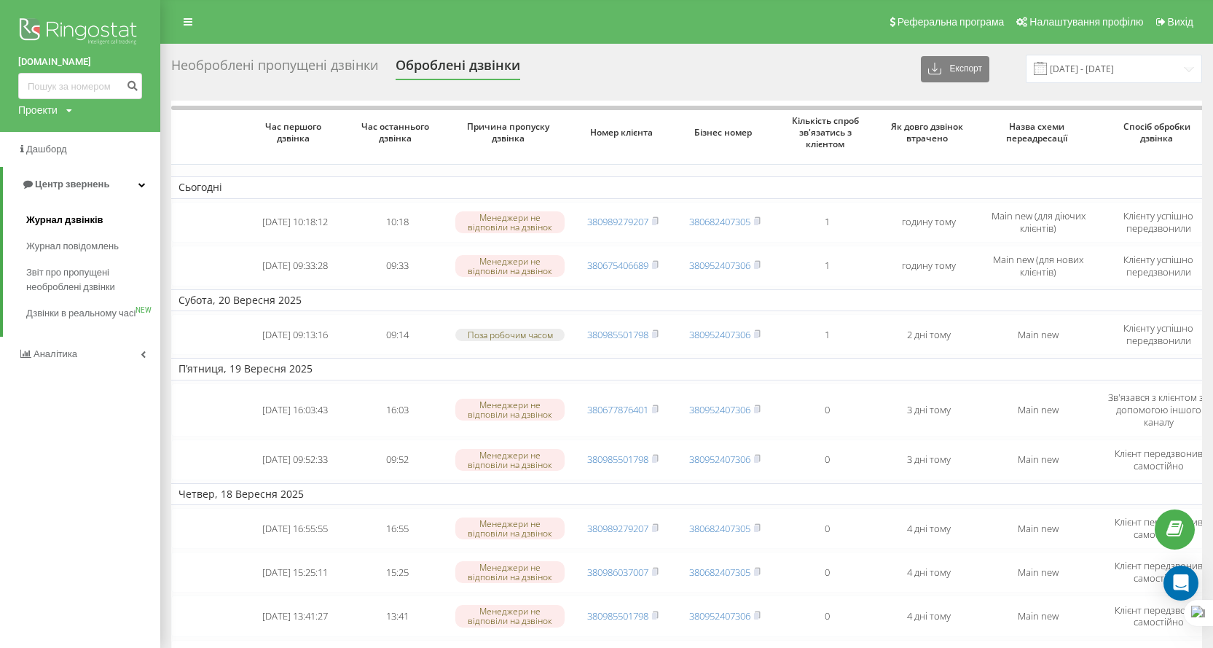
click at [68, 219] on span "Журнал дзвінків" at bounding box center [64, 220] width 77 height 15
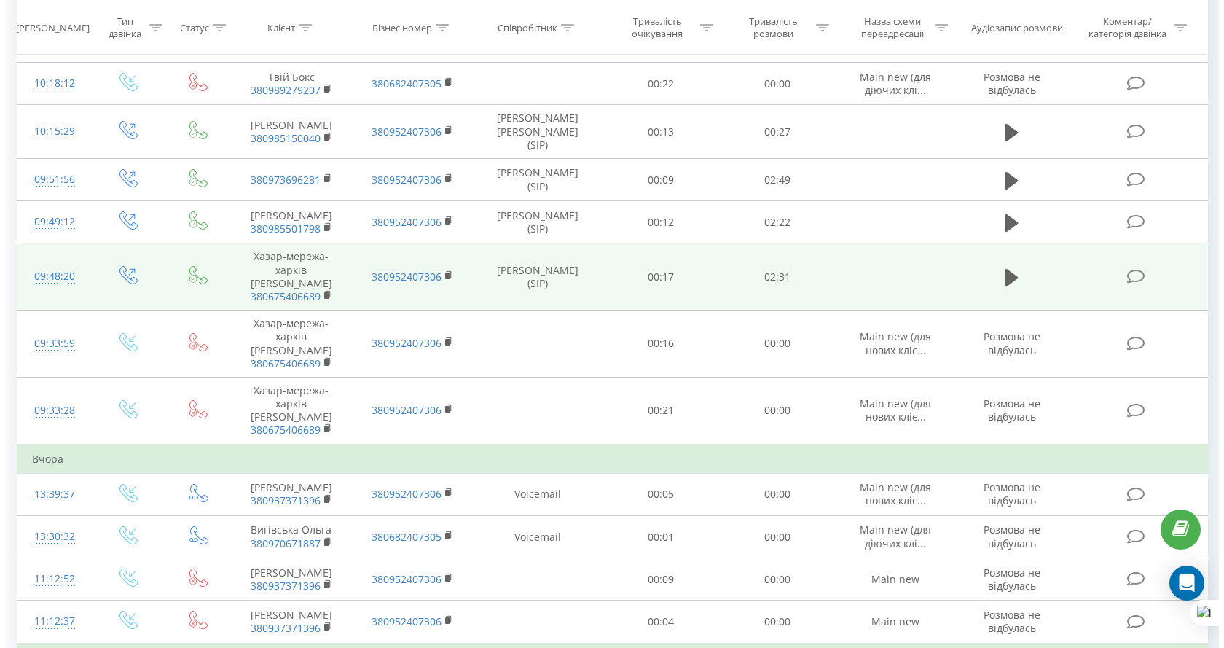
scroll to position [1166, 0]
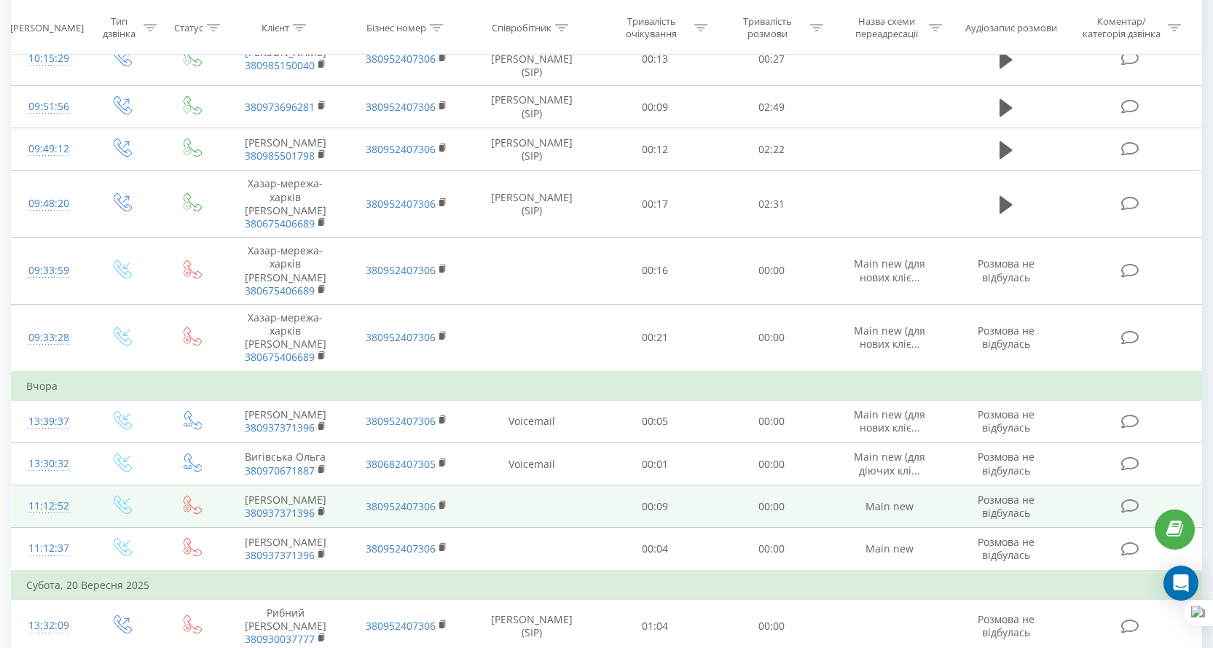
click at [1134, 514] on icon at bounding box center [1130, 505] width 18 height 15
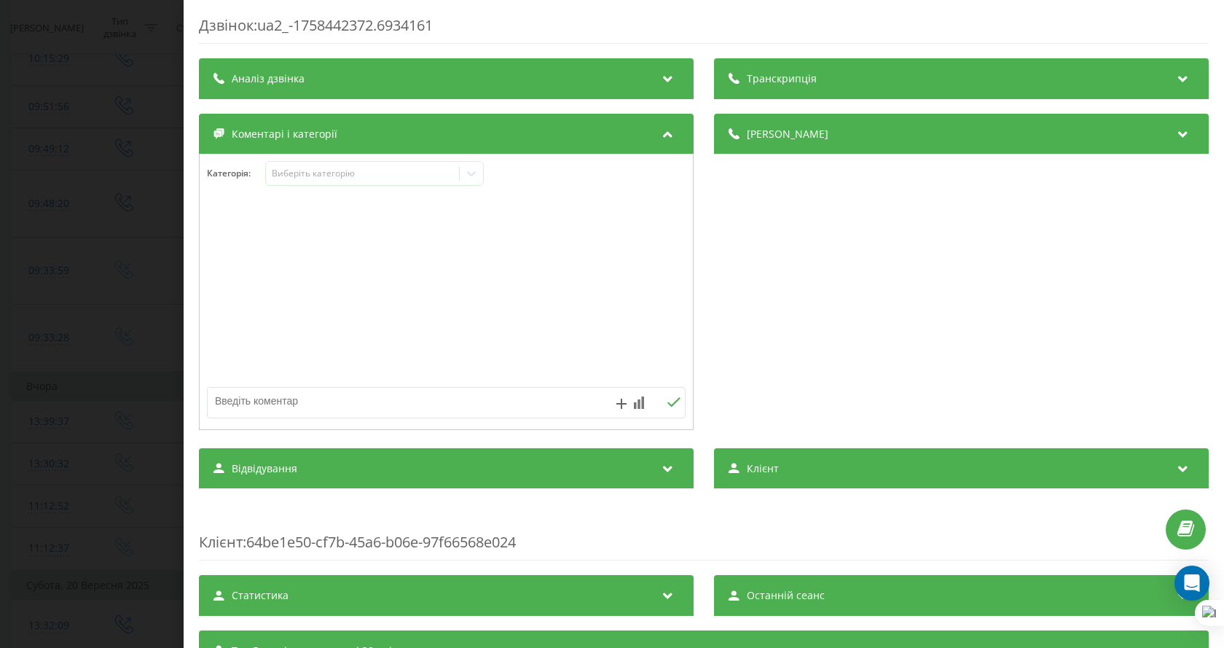
click at [421, 227] on div at bounding box center [446, 292] width 493 height 175
click at [310, 399] on textarea at bounding box center [399, 401] width 382 height 26
